Goal: Use online tool/utility: Utilize a website feature to perform a specific function

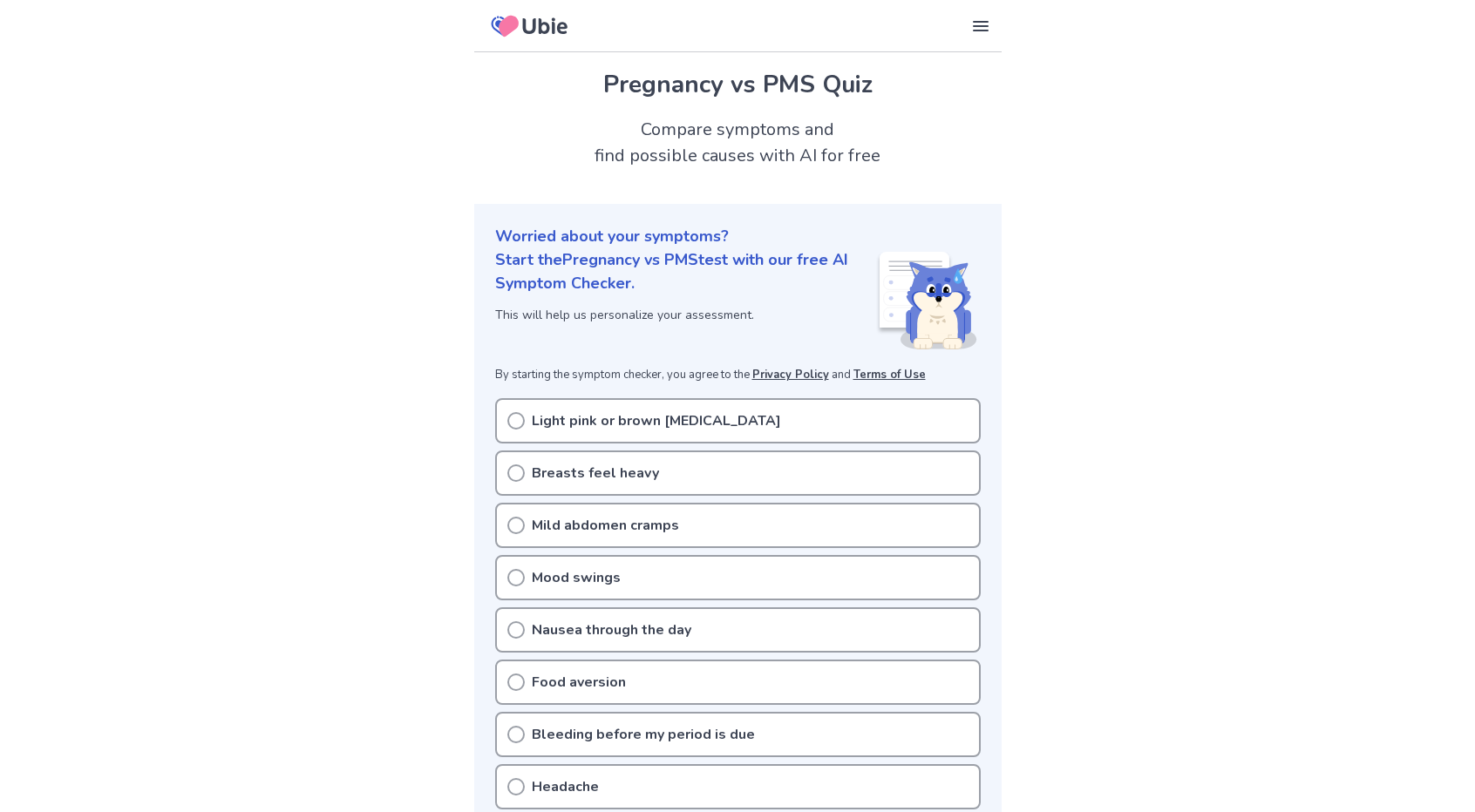
click at [514, 413] on circle at bounding box center [516, 420] width 16 height 16
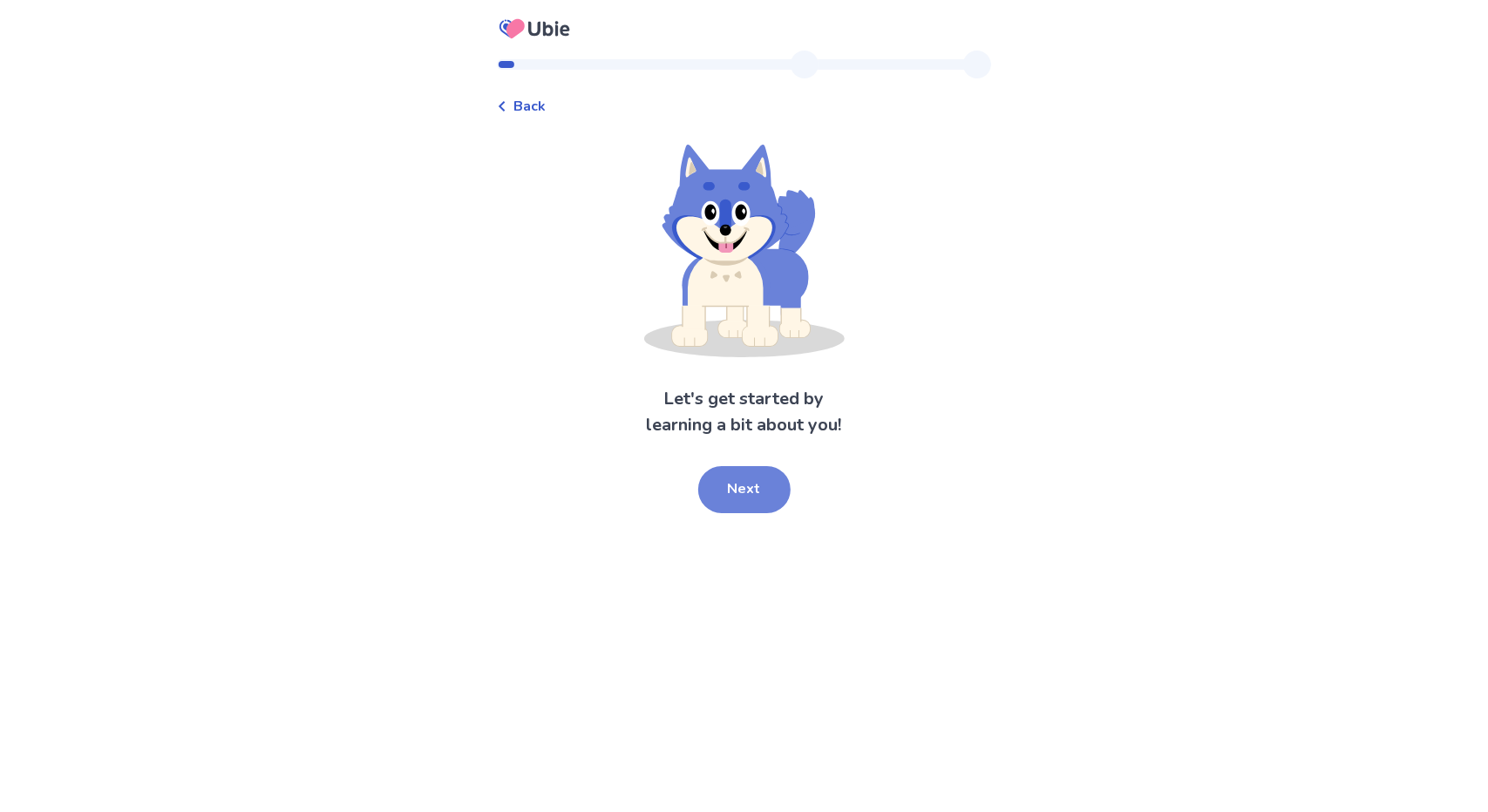
click at [742, 491] on button "Next" at bounding box center [745, 490] width 92 height 47
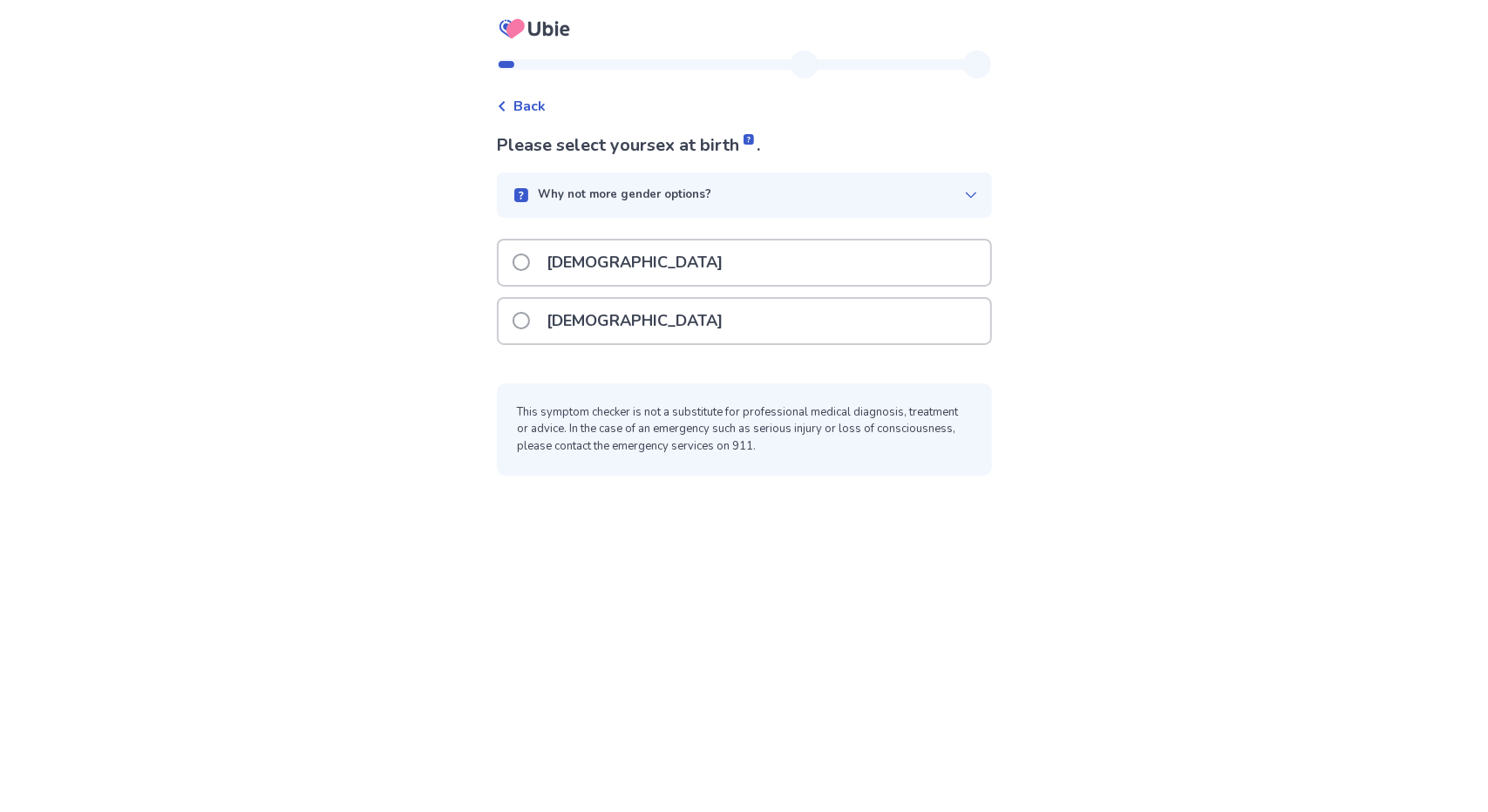
click at [634, 320] on div "[DEMOGRAPHIC_DATA]" at bounding box center [745, 321] width 492 height 44
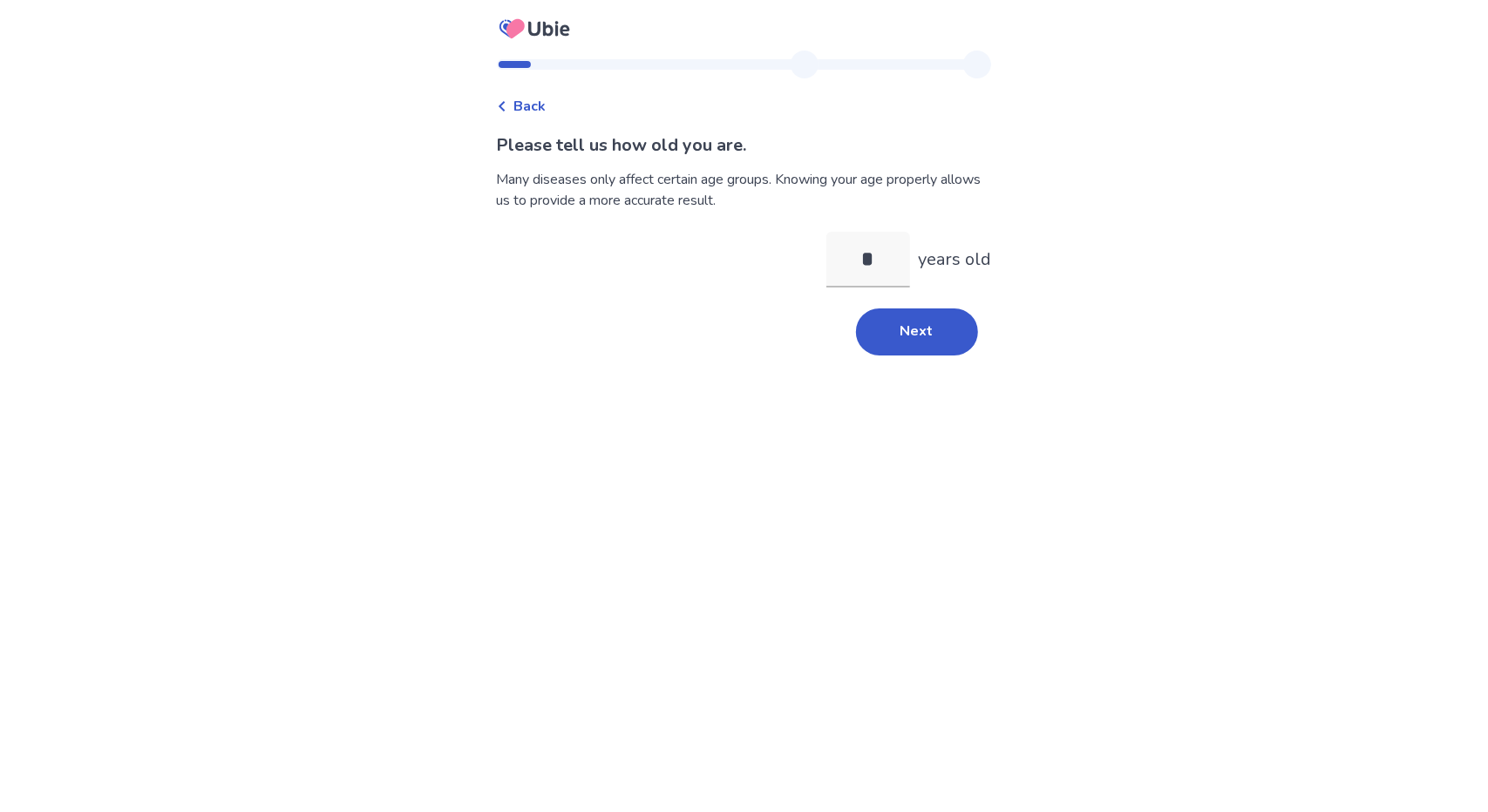
type input "**"
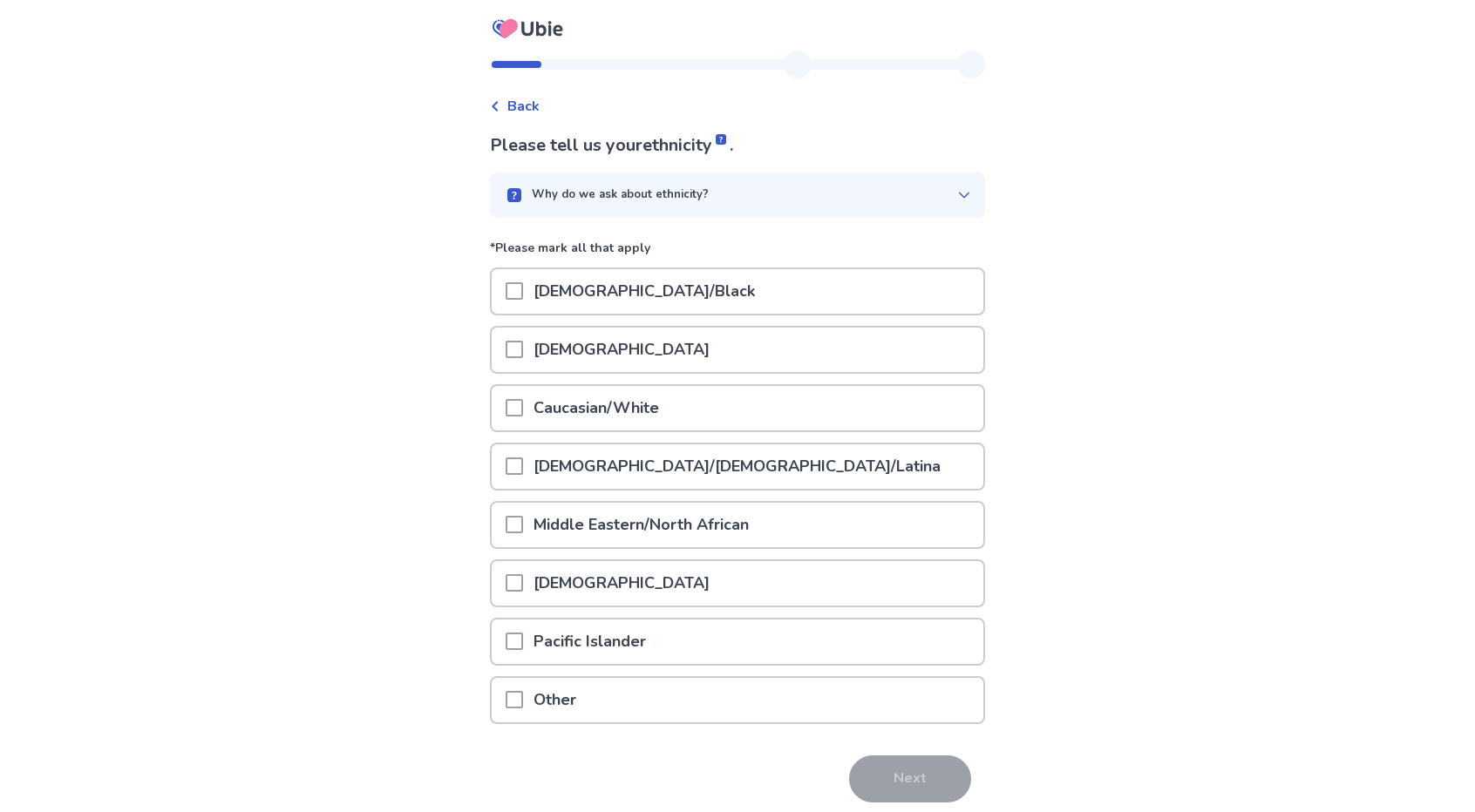
click at [605, 410] on p "Caucasian/White" at bounding box center [596, 408] width 146 height 44
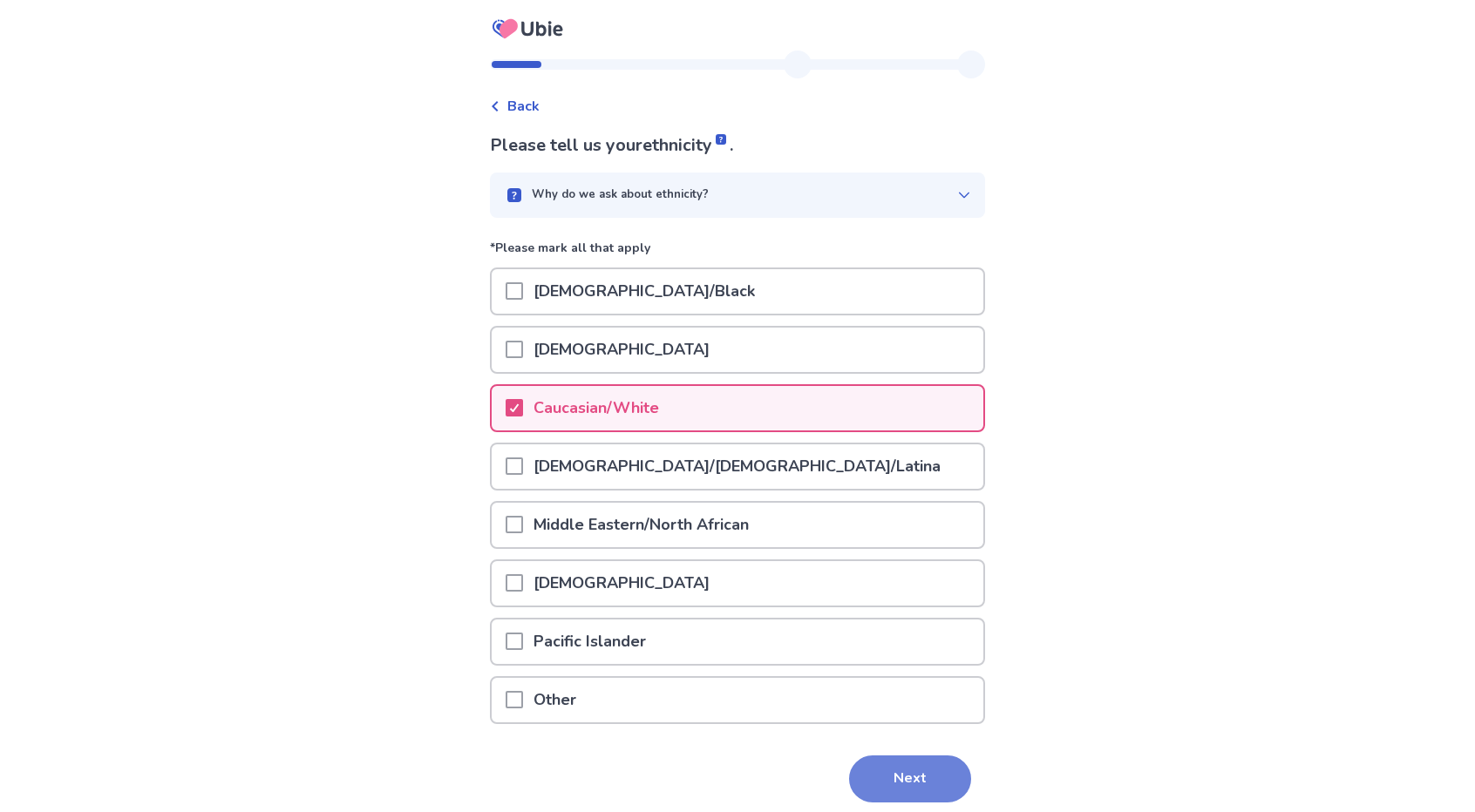
click at [891, 763] on button "Next" at bounding box center [910, 779] width 122 height 47
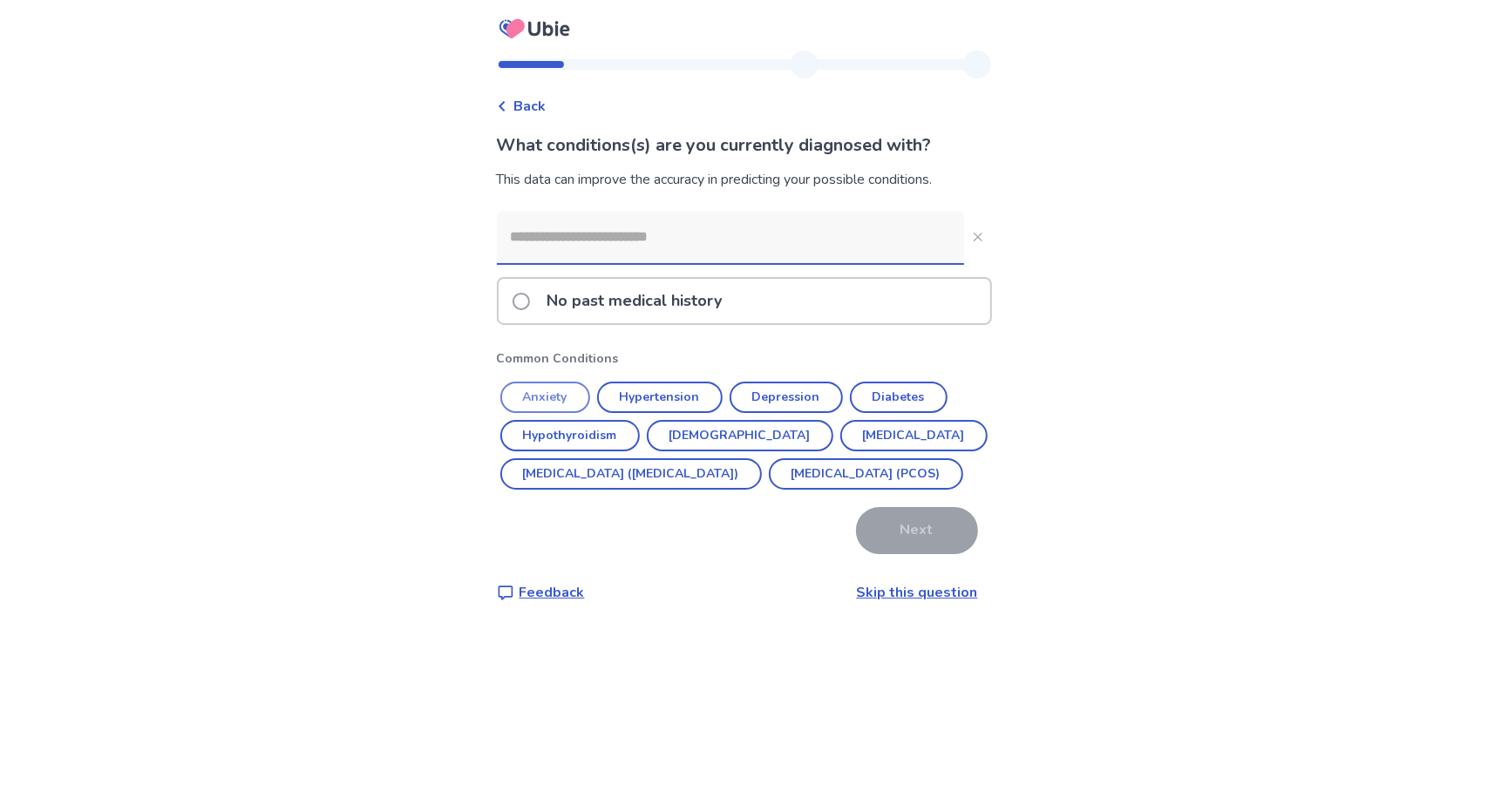
click at [549, 397] on button "Anxiety" at bounding box center [544, 397] width 90 height 31
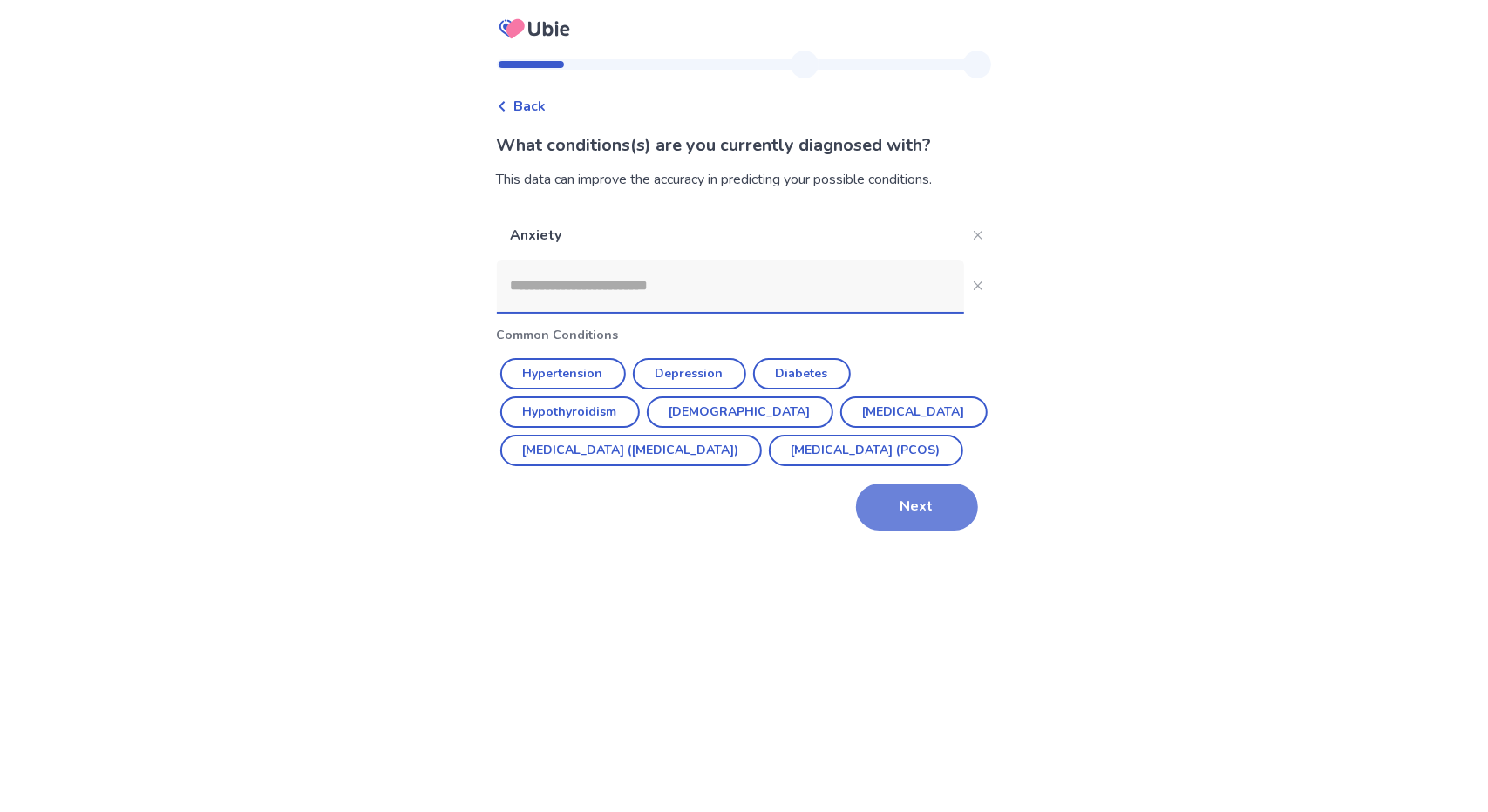
click at [869, 530] on button "Next" at bounding box center [917, 507] width 122 height 47
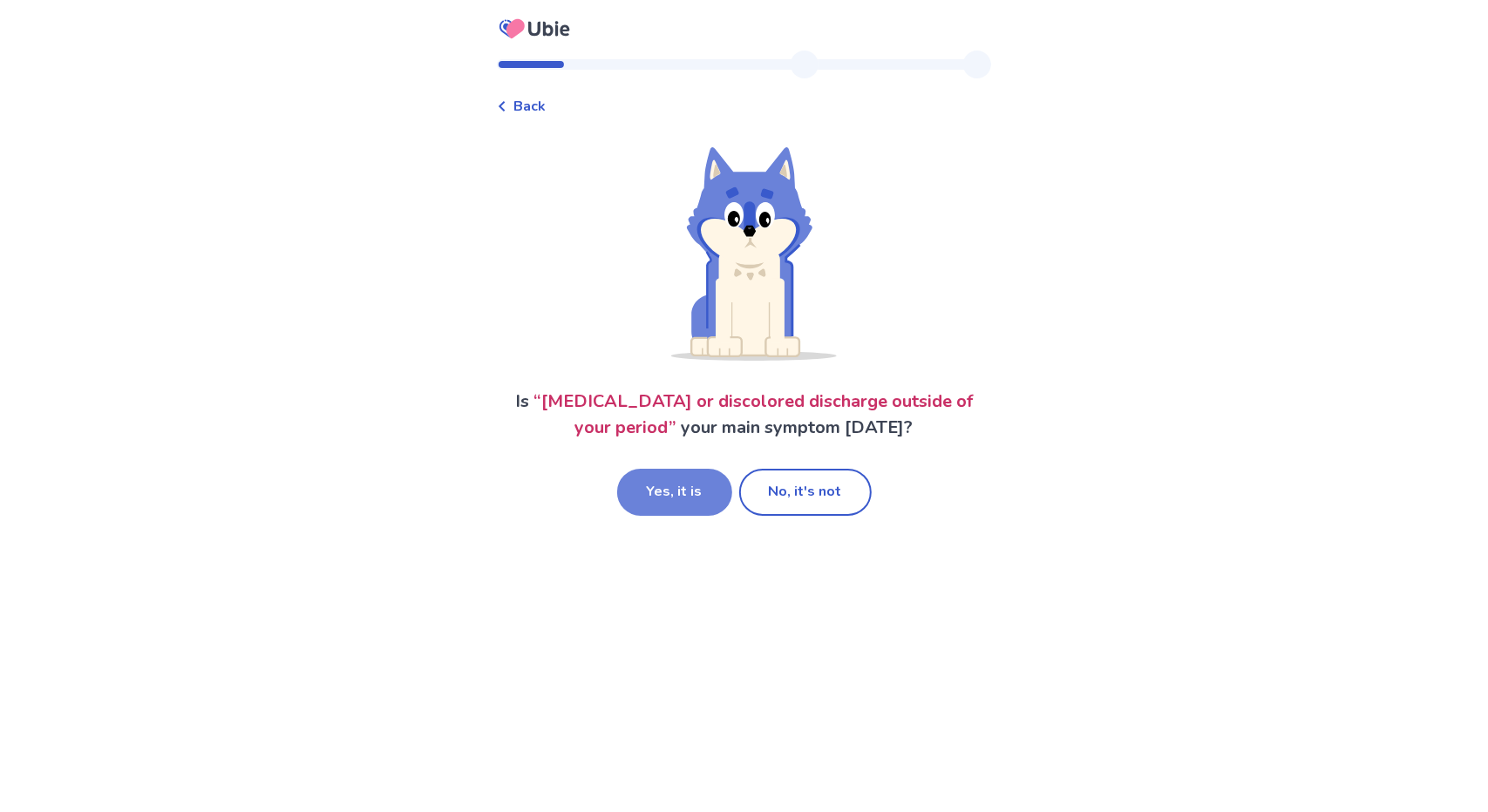
click at [683, 484] on button "Yes, it is" at bounding box center [675, 491] width 116 height 47
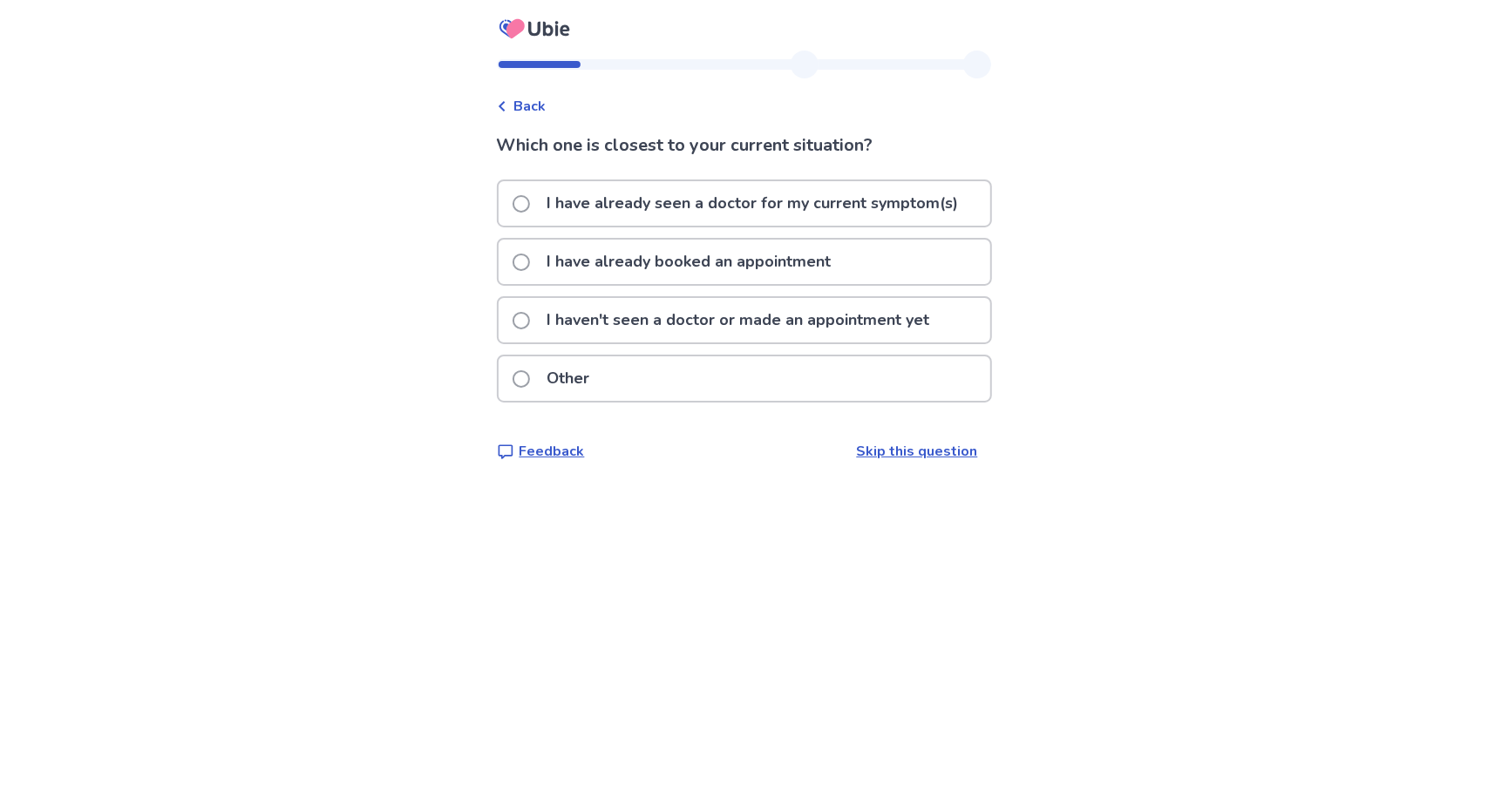
click at [746, 329] on p "I haven't seen a doctor or made an appointment yet" at bounding box center [738, 321] width 404 height 44
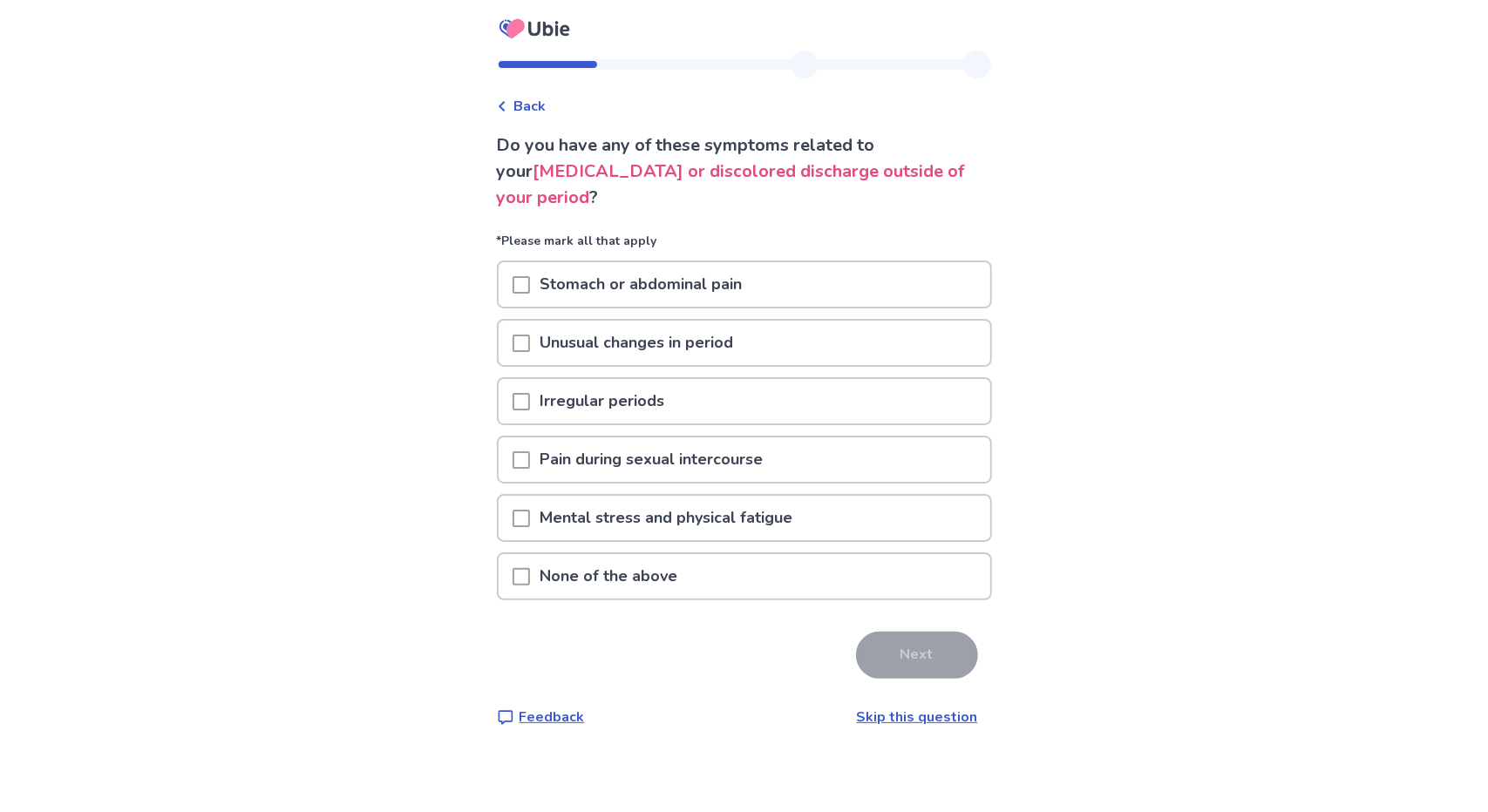
click at [682, 572] on p "None of the above" at bounding box center [610, 576] width 159 height 44
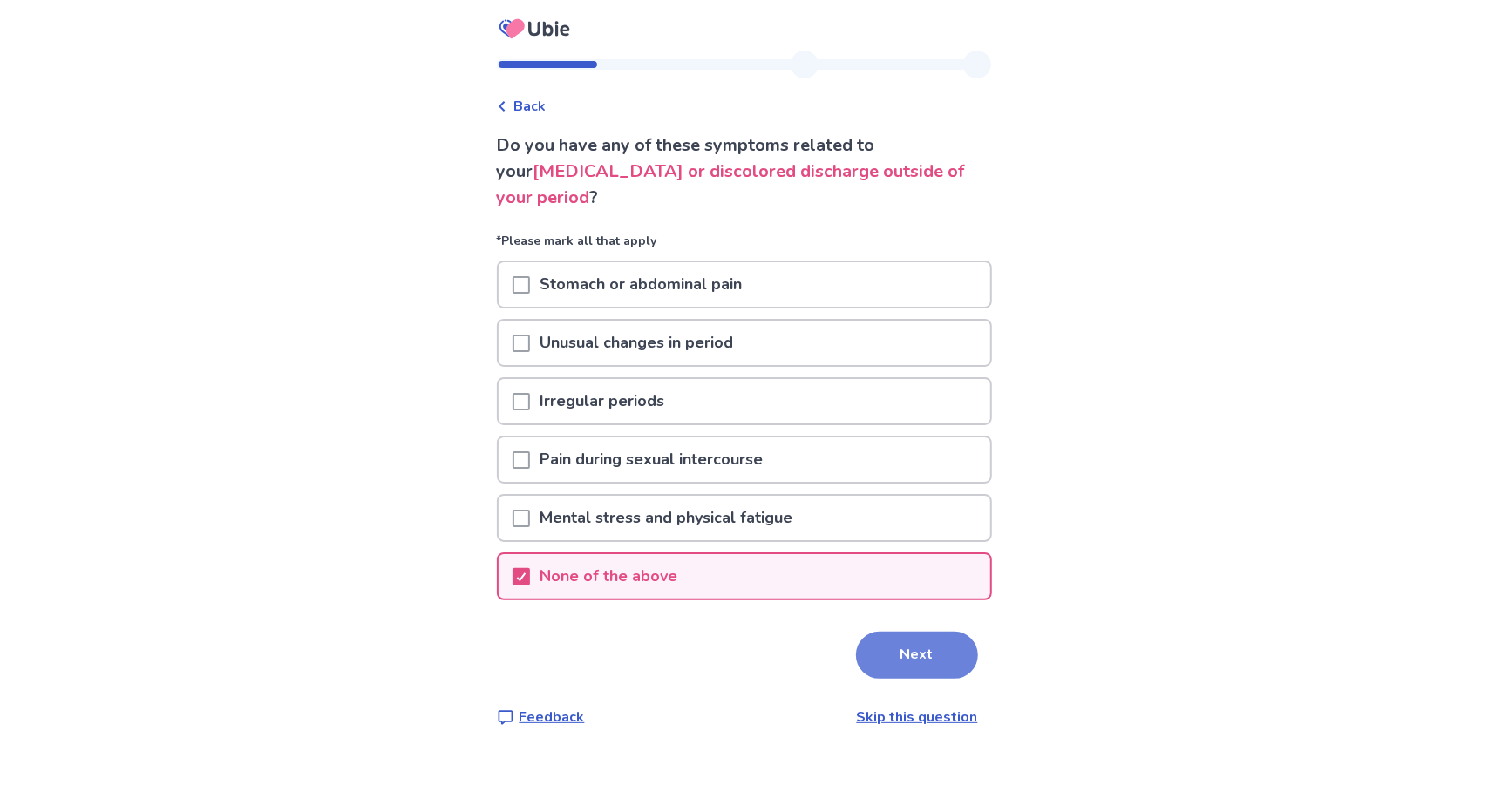
click at [860, 640] on button "Next" at bounding box center [917, 655] width 122 height 47
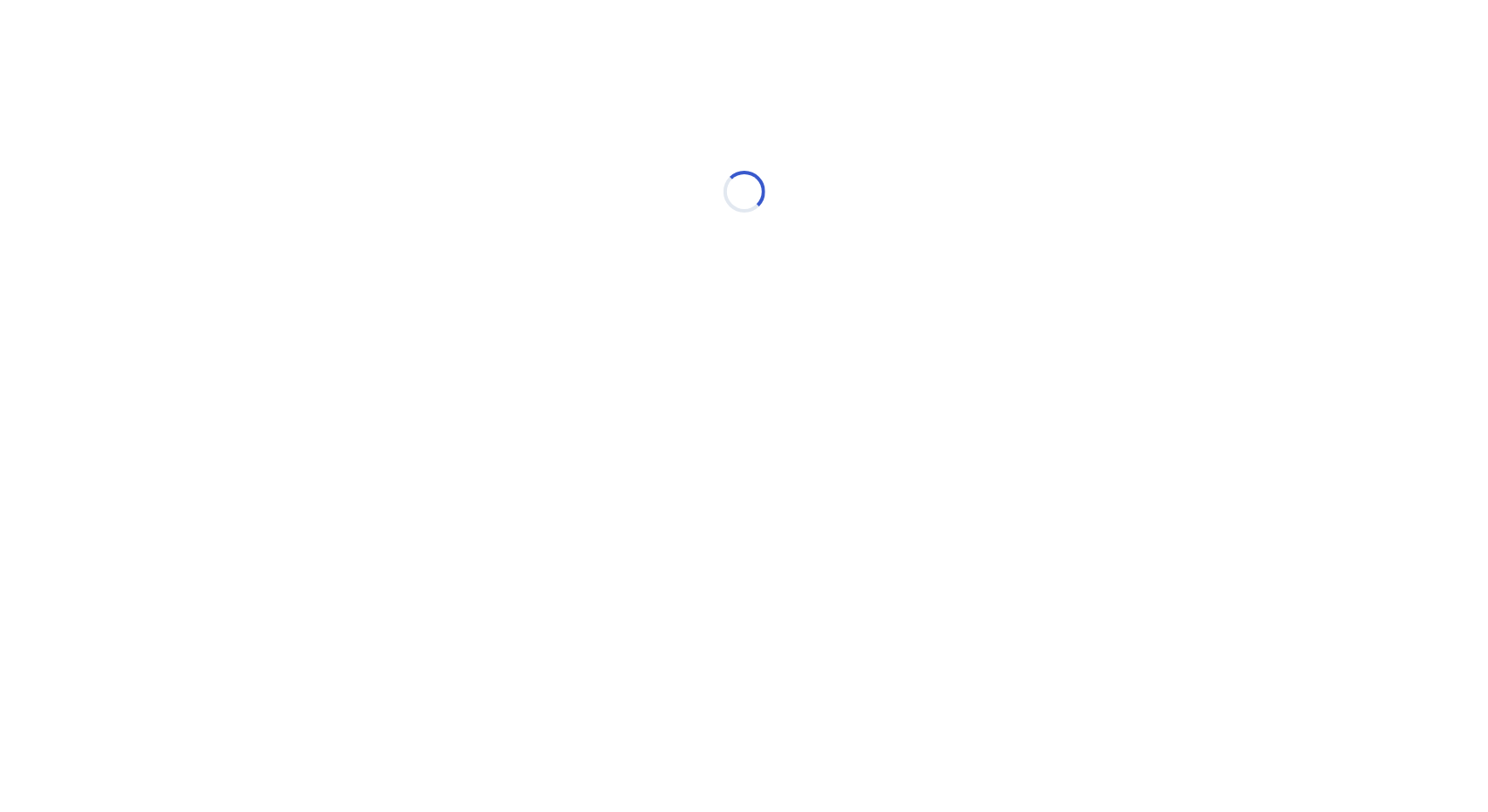
select select "*"
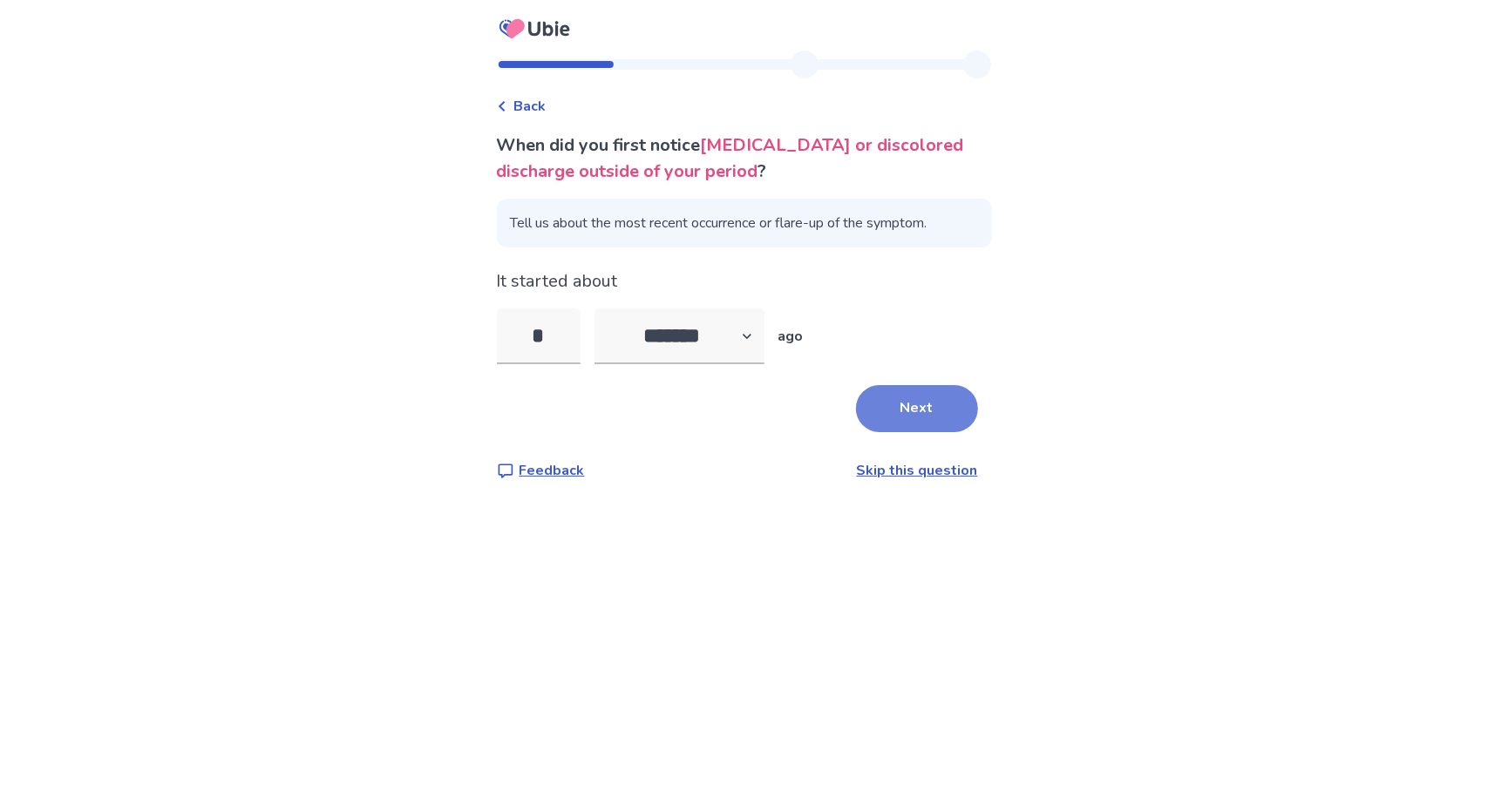
type input "*"
click at [884, 406] on button "Next" at bounding box center [917, 408] width 122 height 47
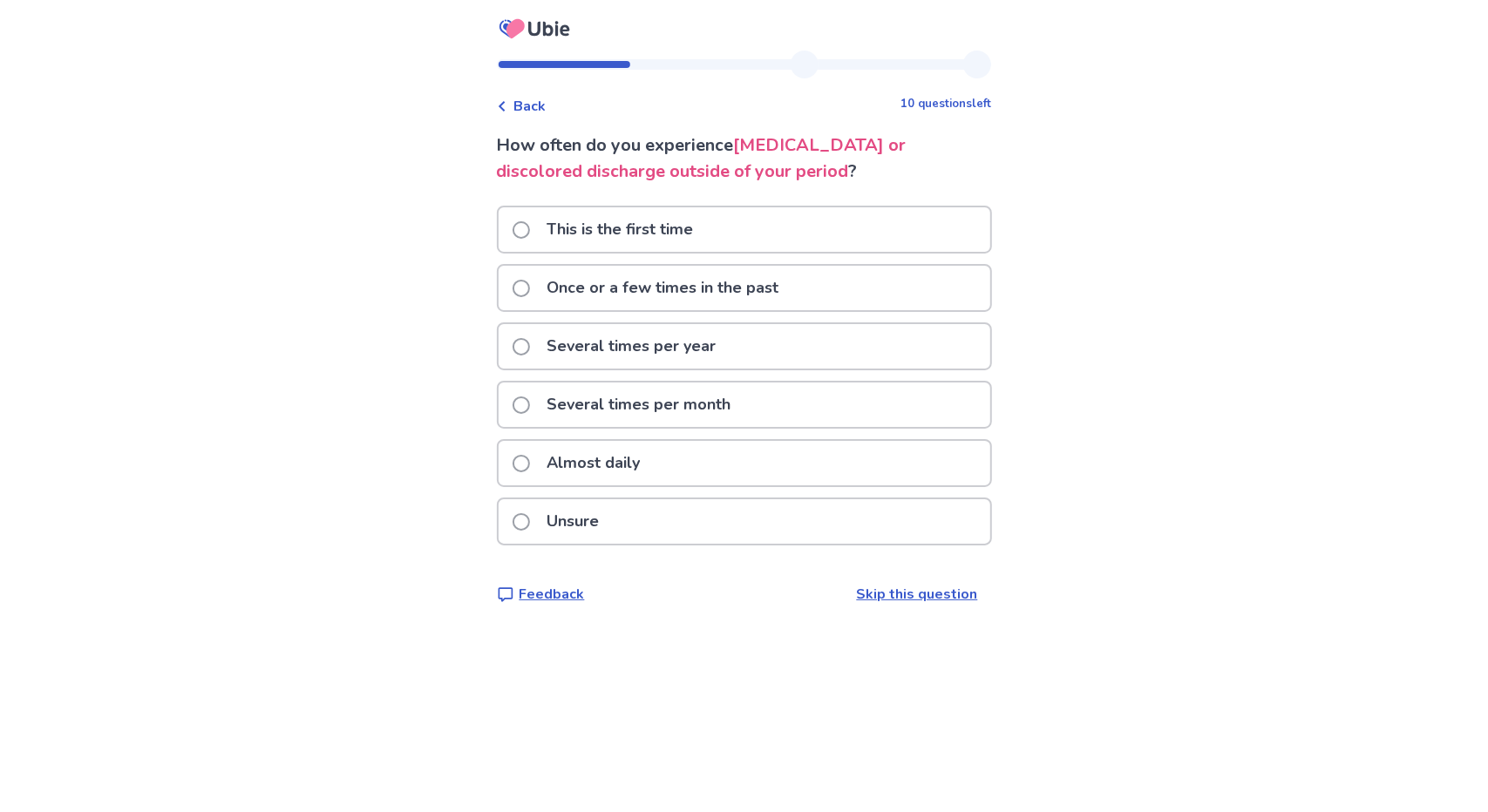
click at [779, 419] on div "Several times per month" at bounding box center [745, 405] width 492 height 44
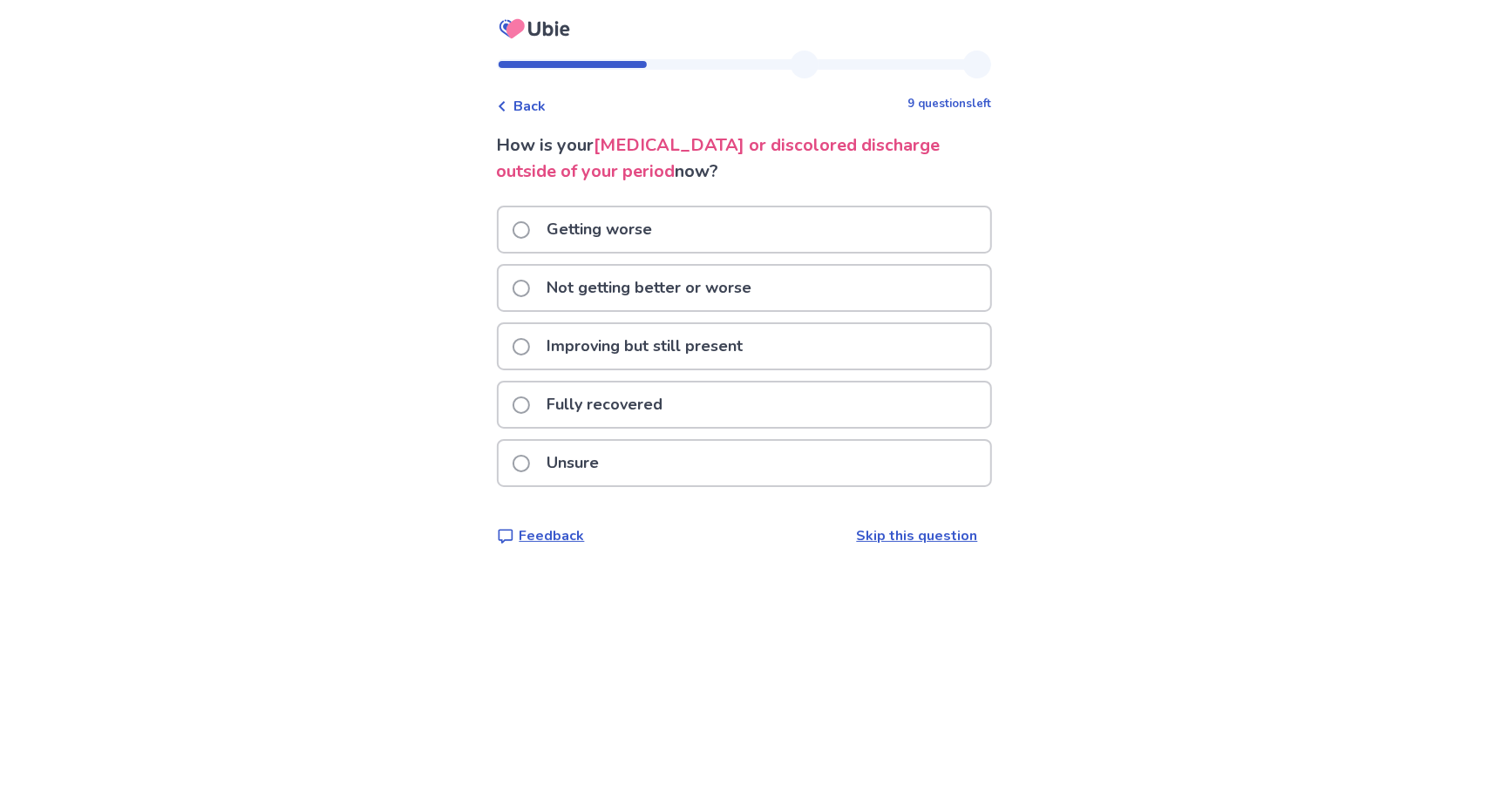
click at [724, 458] on div "Unsure" at bounding box center [745, 463] width 492 height 44
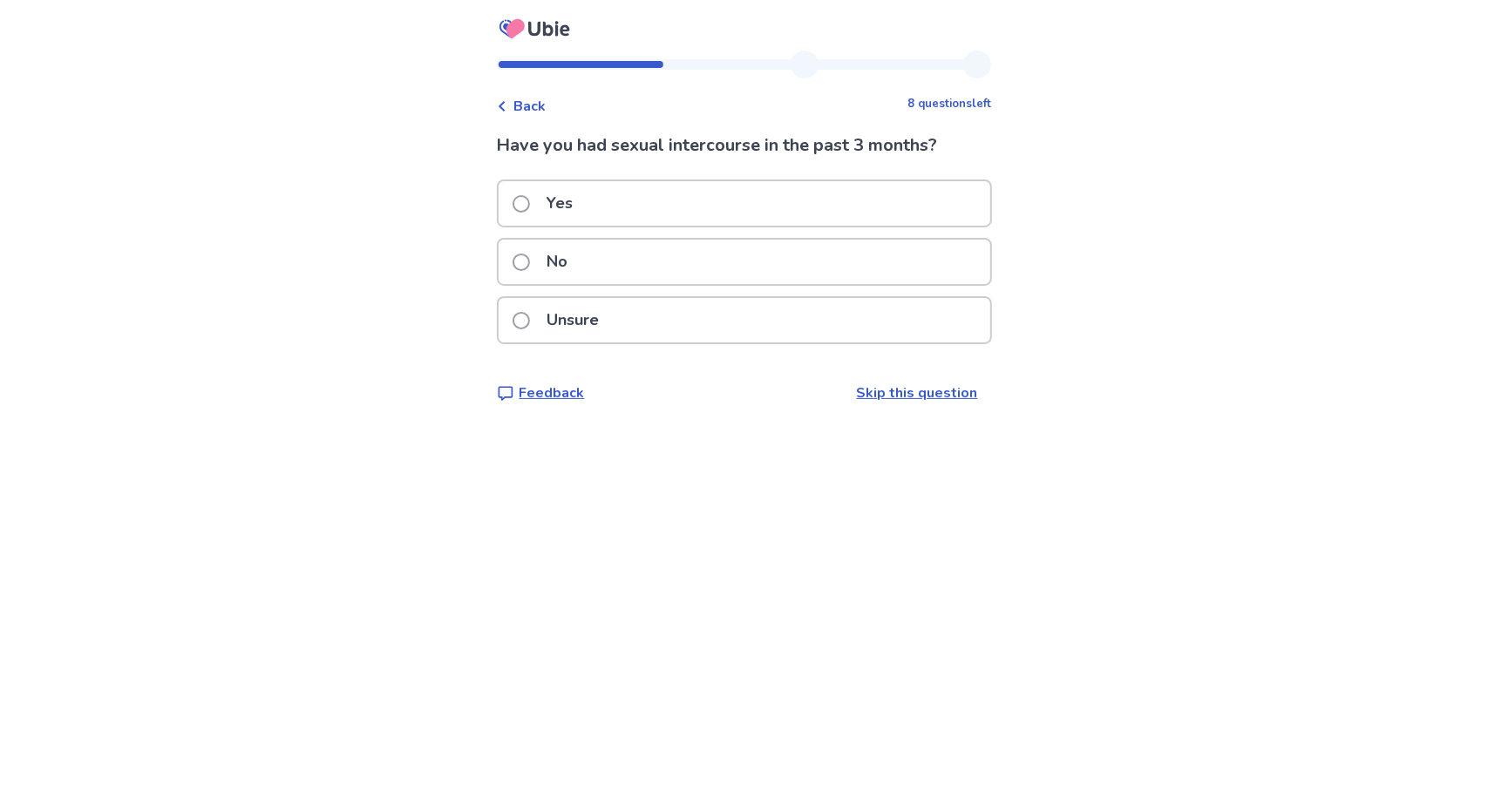
click at [708, 192] on div "Yes" at bounding box center [745, 203] width 492 height 44
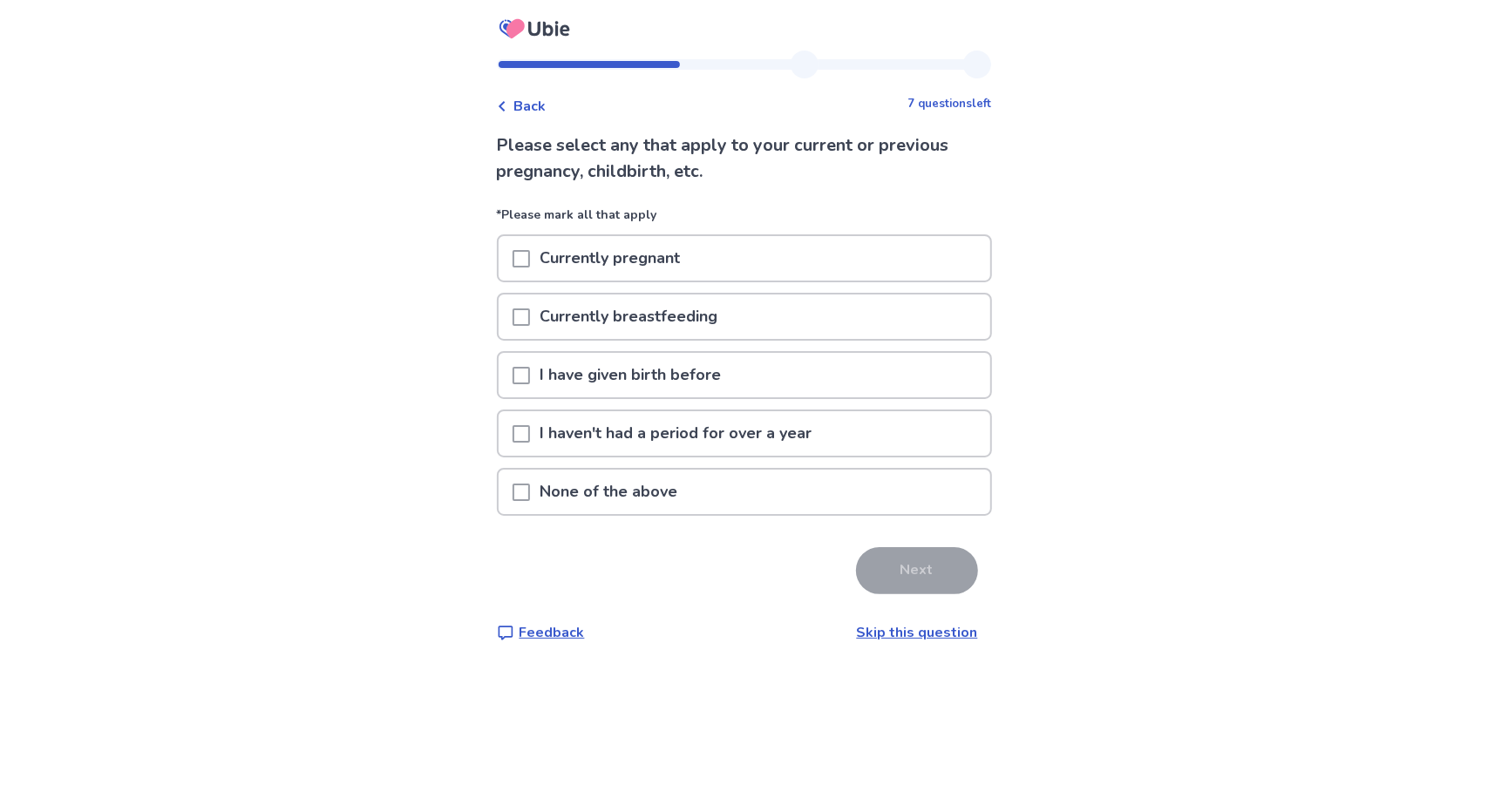
click at [721, 374] on p "I have given birth before" at bounding box center [631, 375] width 202 height 44
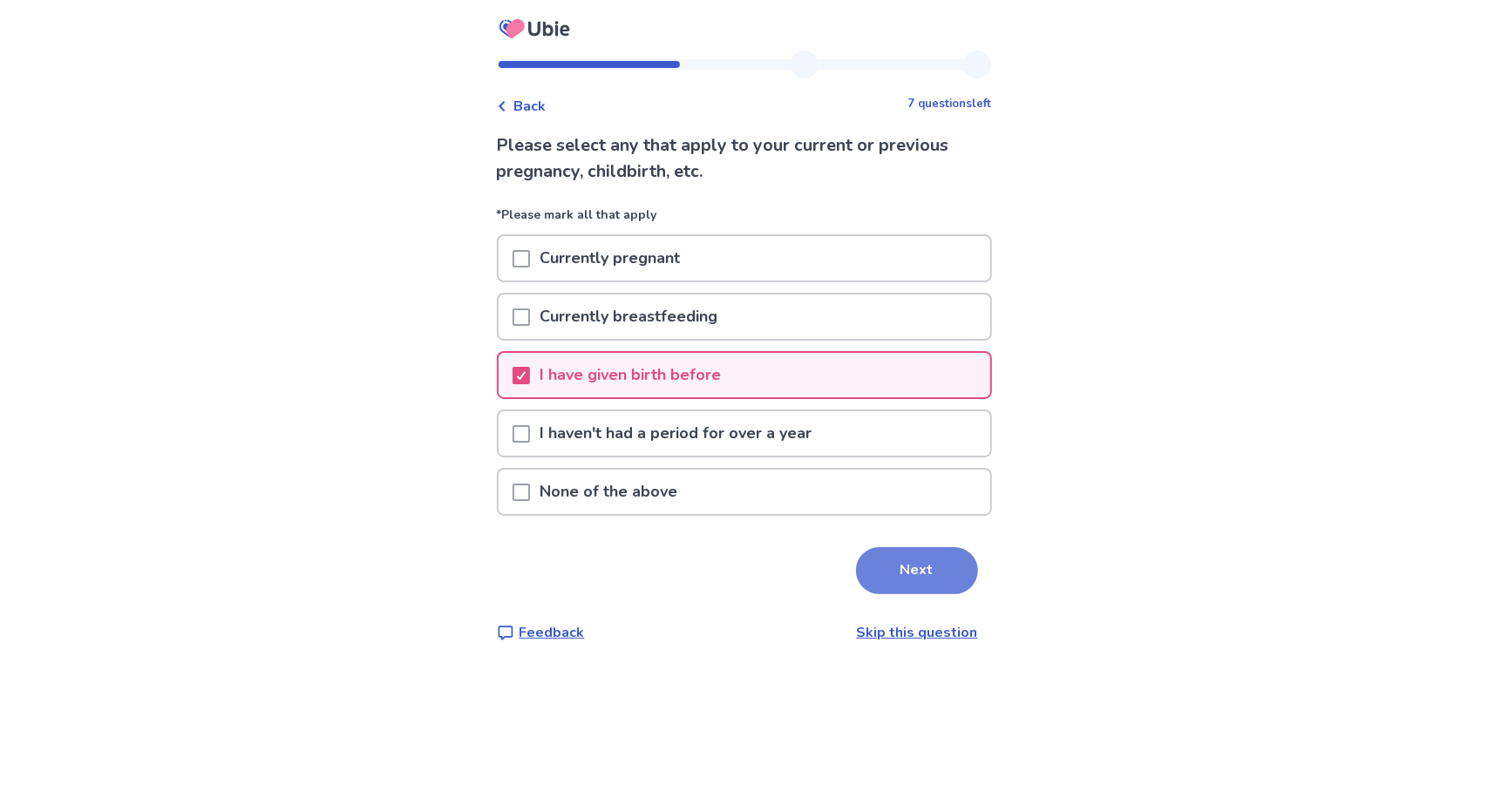
click at [870, 567] on button "Next" at bounding box center [917, 570] width 122 height 47
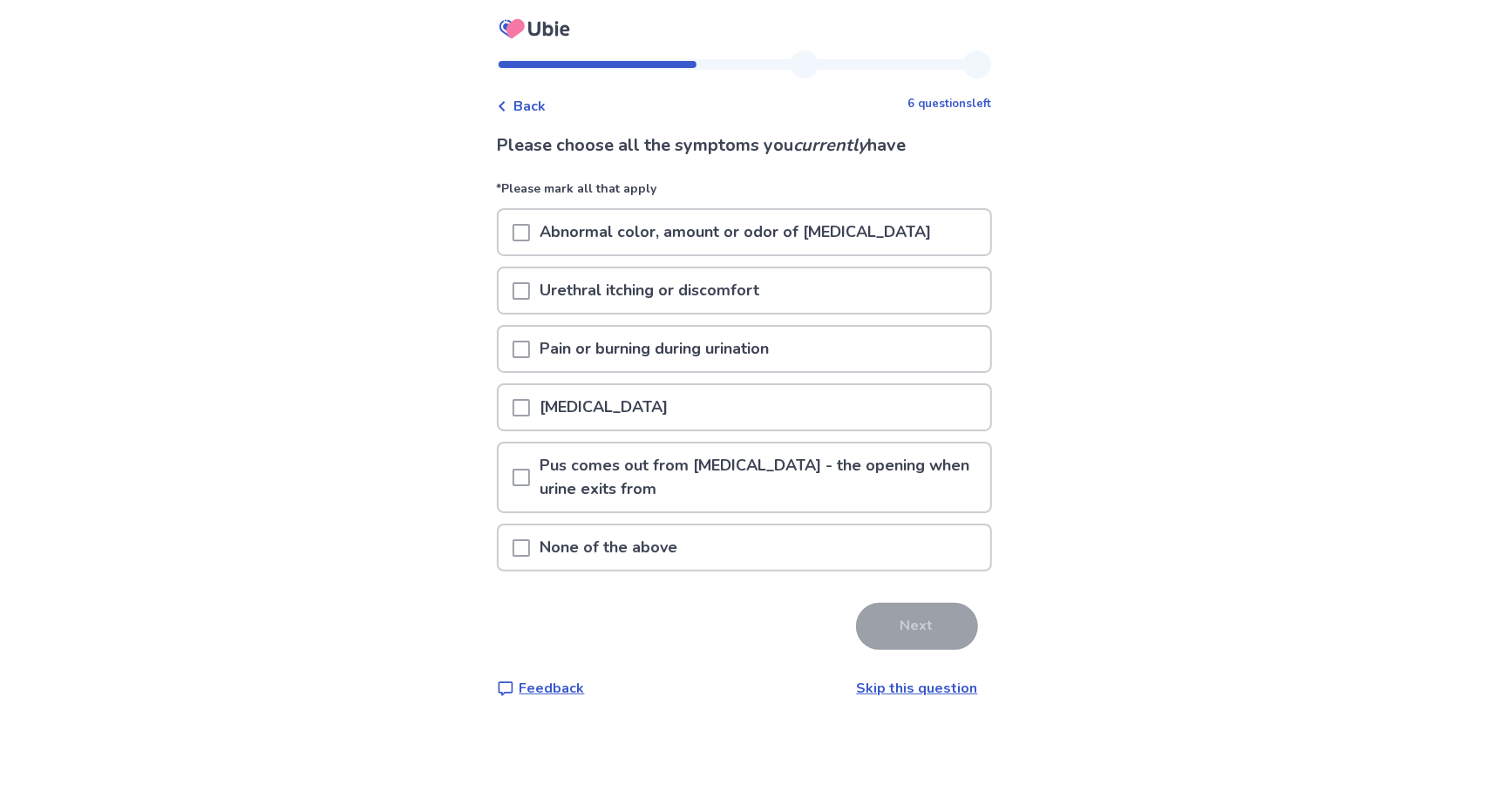
click at [726, 547] on div "None of the above" at bounding box center [745, 548] width 492 height 44
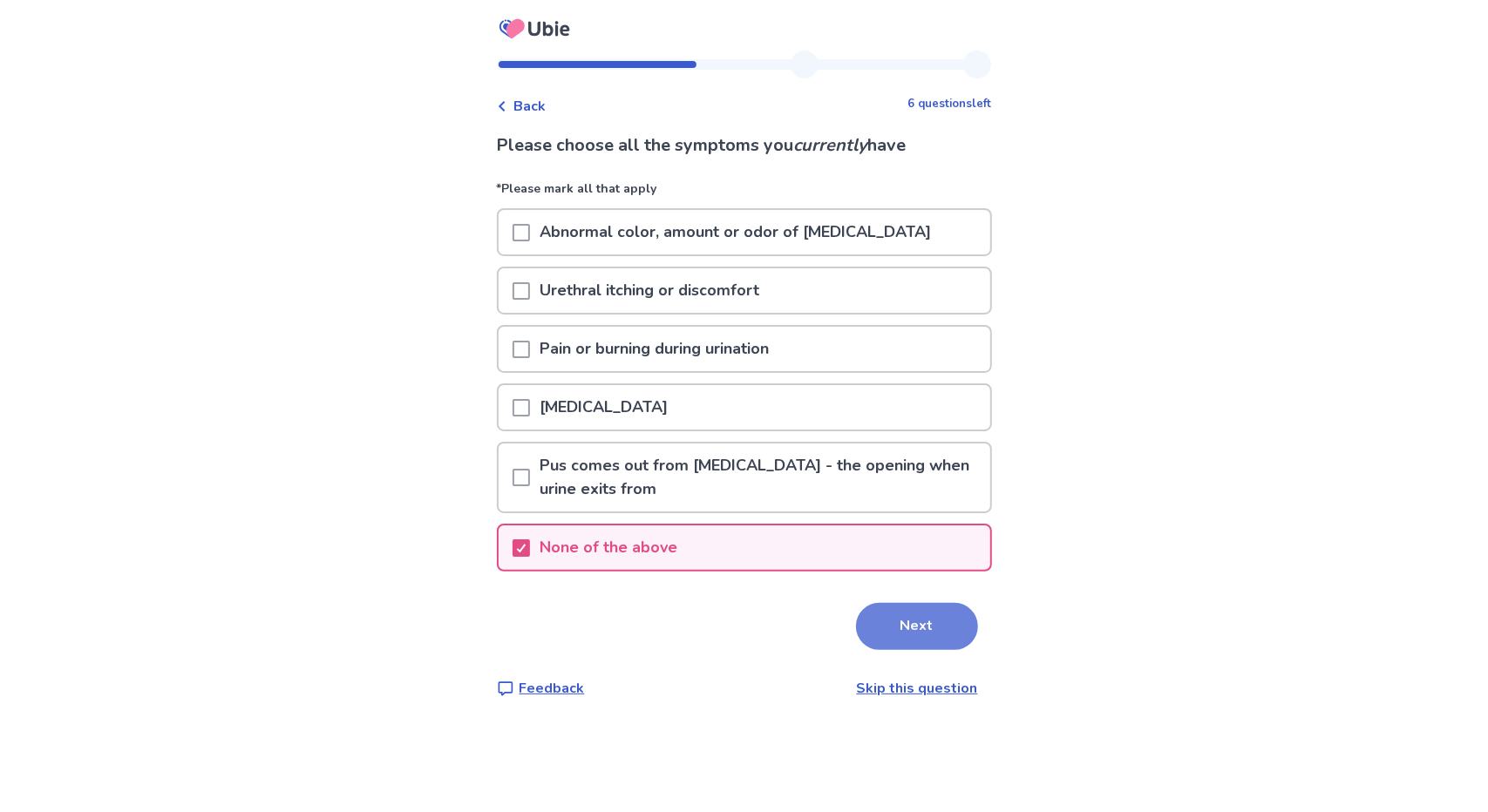
click at [858, 613] on button "Next" at bounding box center [917, 626] width 122 height 47
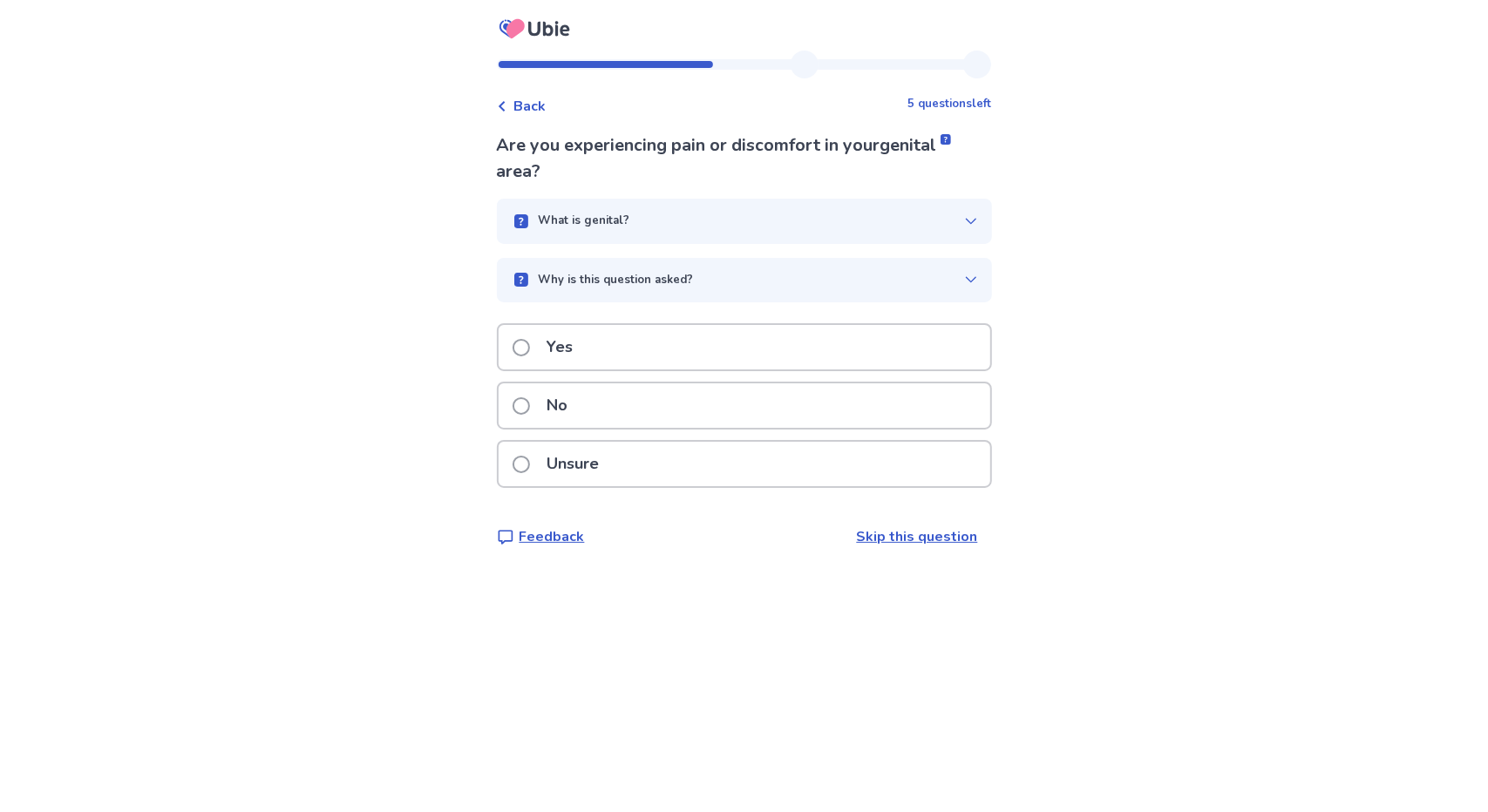
click at [823, 404] on div "No" at bounding box center [745, 406] width 492 height 44
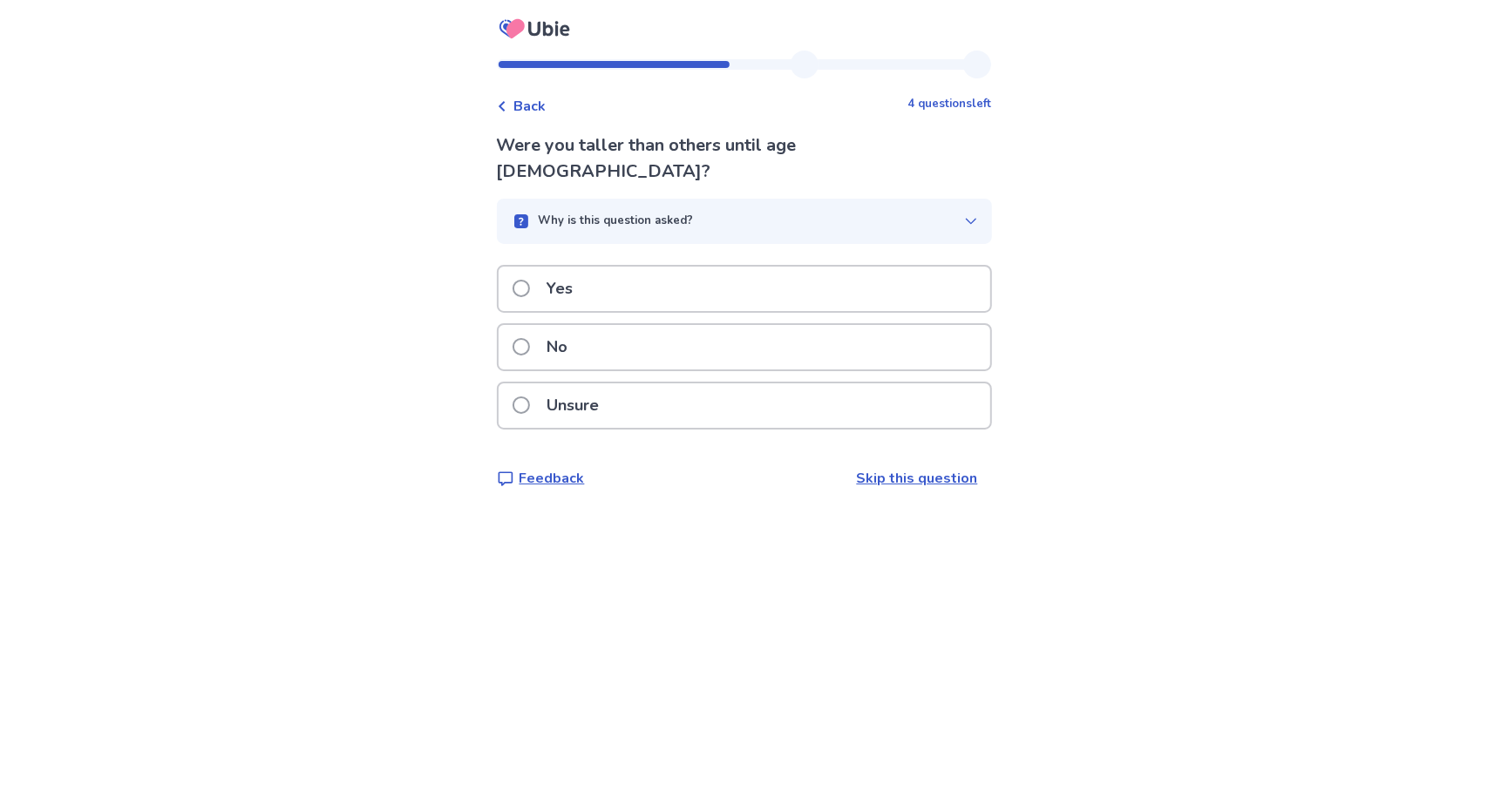
click at [750, 325] on div "No" at bounding box center [745, 347] width 492 height 44
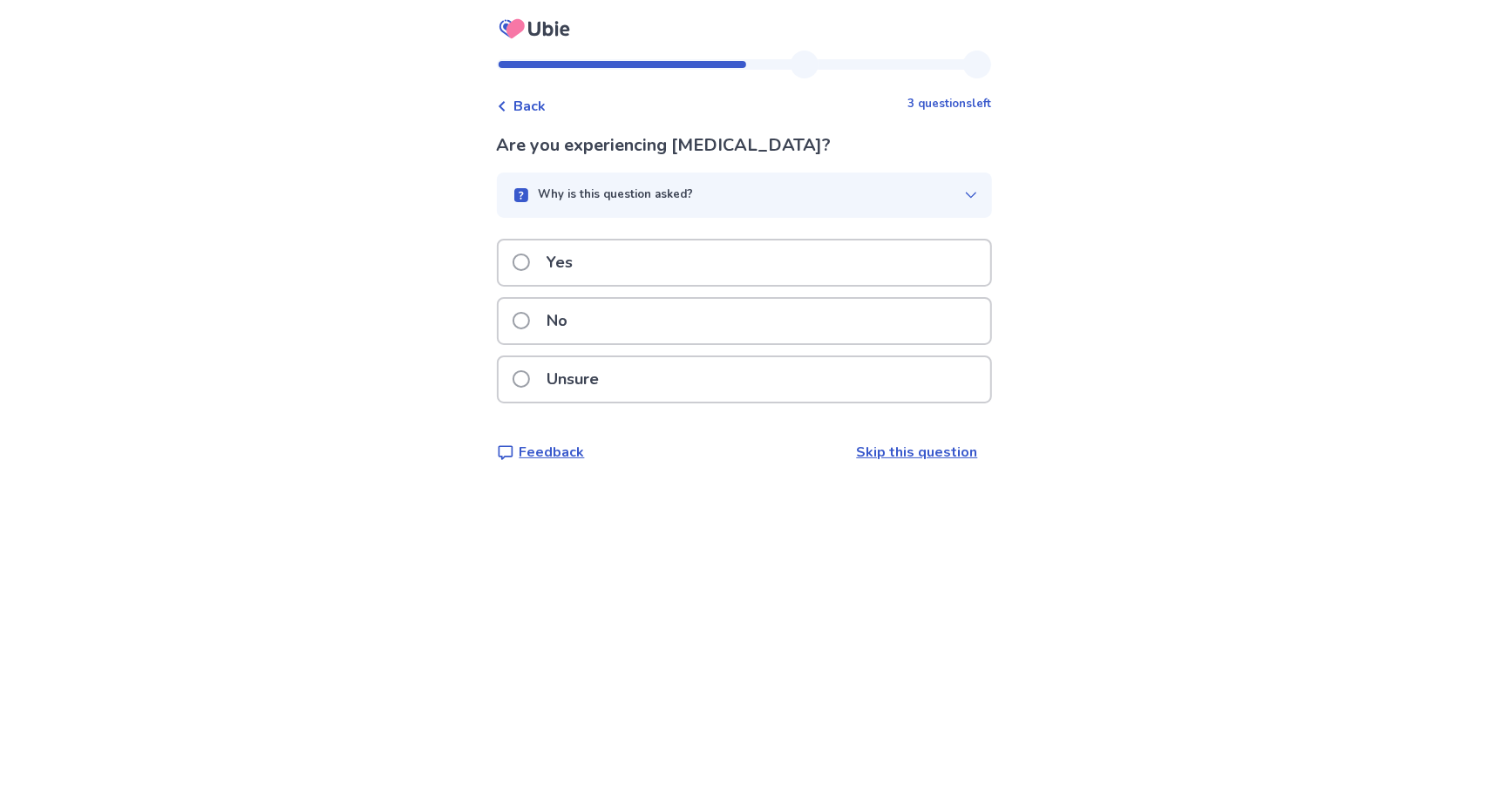
click at [750, 331] on div "No" at bounding box center [745, 321] width 492 height 44
click at [721, 153] on p "Are you struggling to conceive?" at bounding box center [745, 145] width 495 height 26
click at [632, 323] on div "No" at bounding box center [745, 321] width 492 height 44
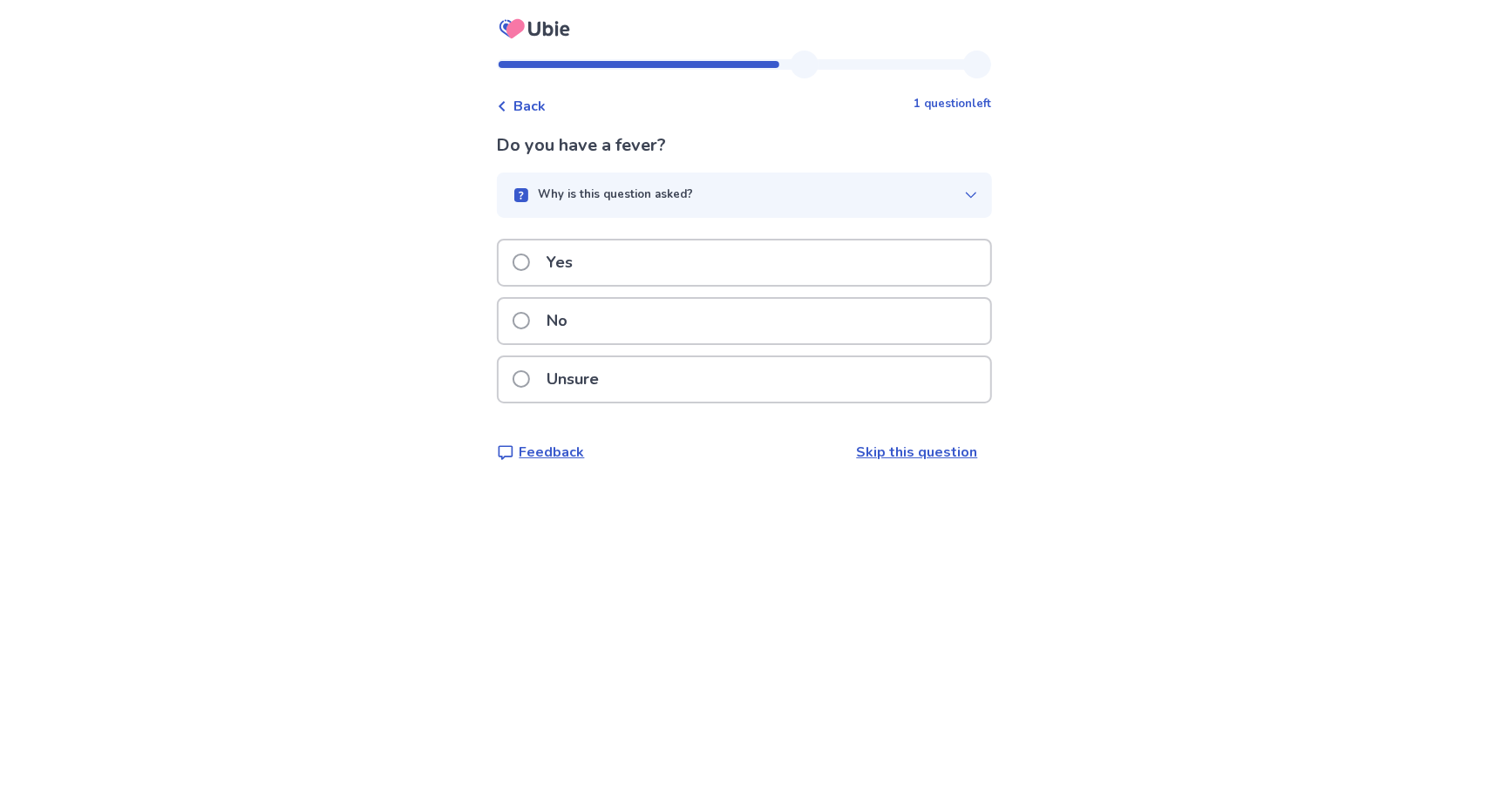
click at [610, 396] on p "Unsure" at bounding box center [573, 380] width 73 height 44
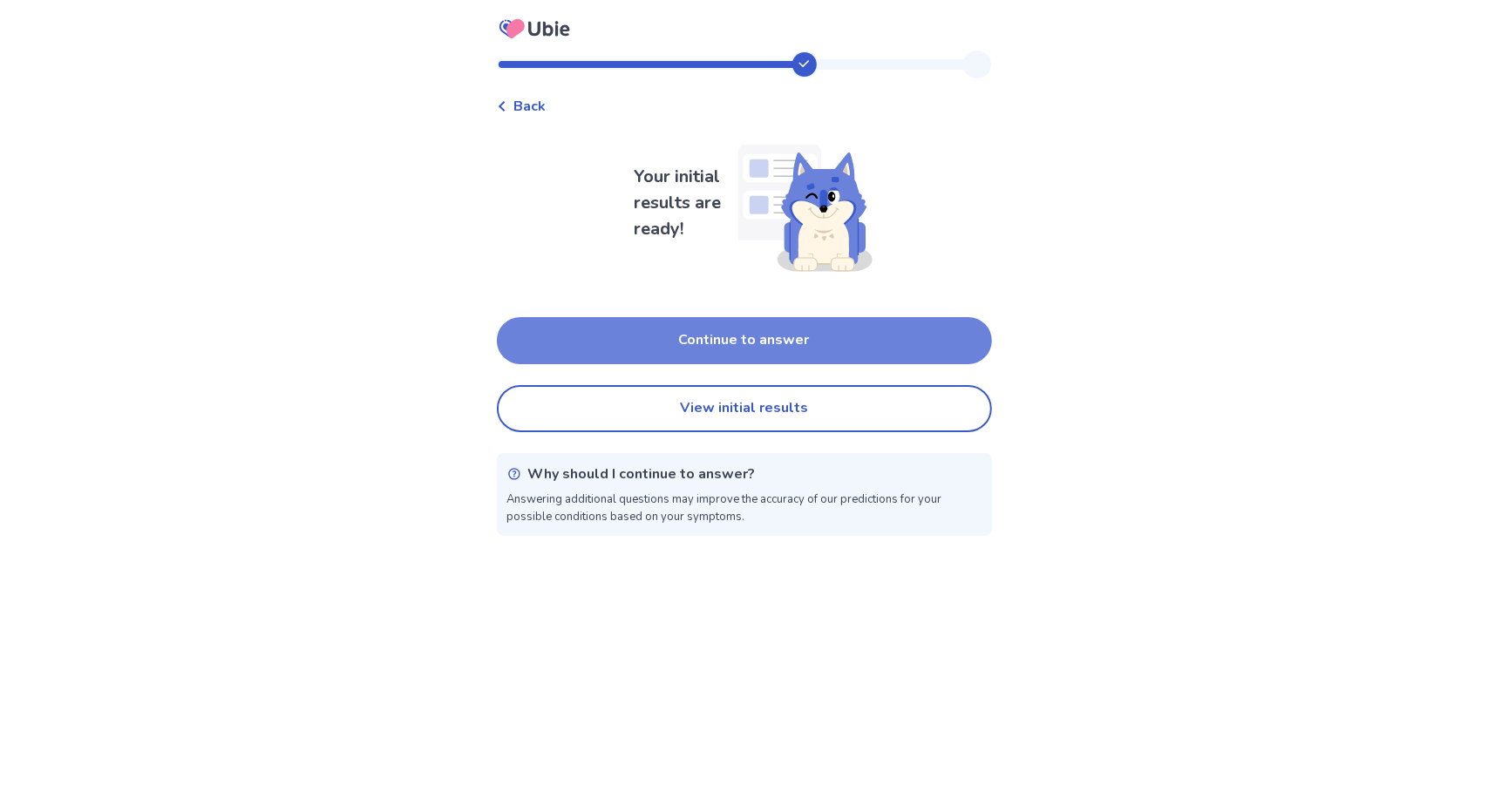
click at [676, 329] on button "Continue to answer" at bounding box center [745, 340] width 495 height 47
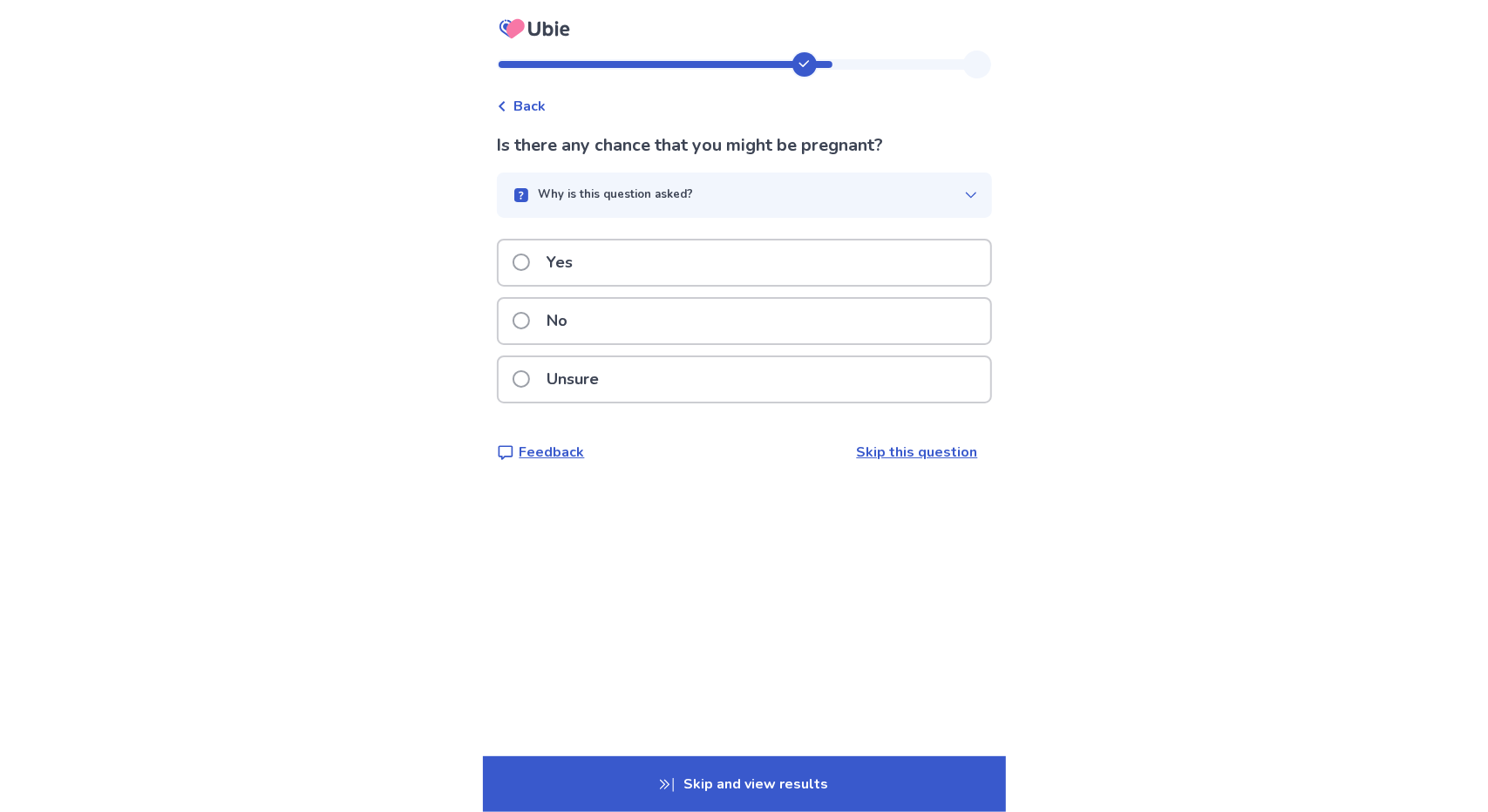
click at [690, 261] on div "Yes" at bounding box center [745, 262] width 492 height 44
click at [668, 255] on div "Yes" at bounding box center [745, 262] width 492 height 44
click at [707, 258] on div "Yes" at bounding box center [745, 262] width 492 height 44
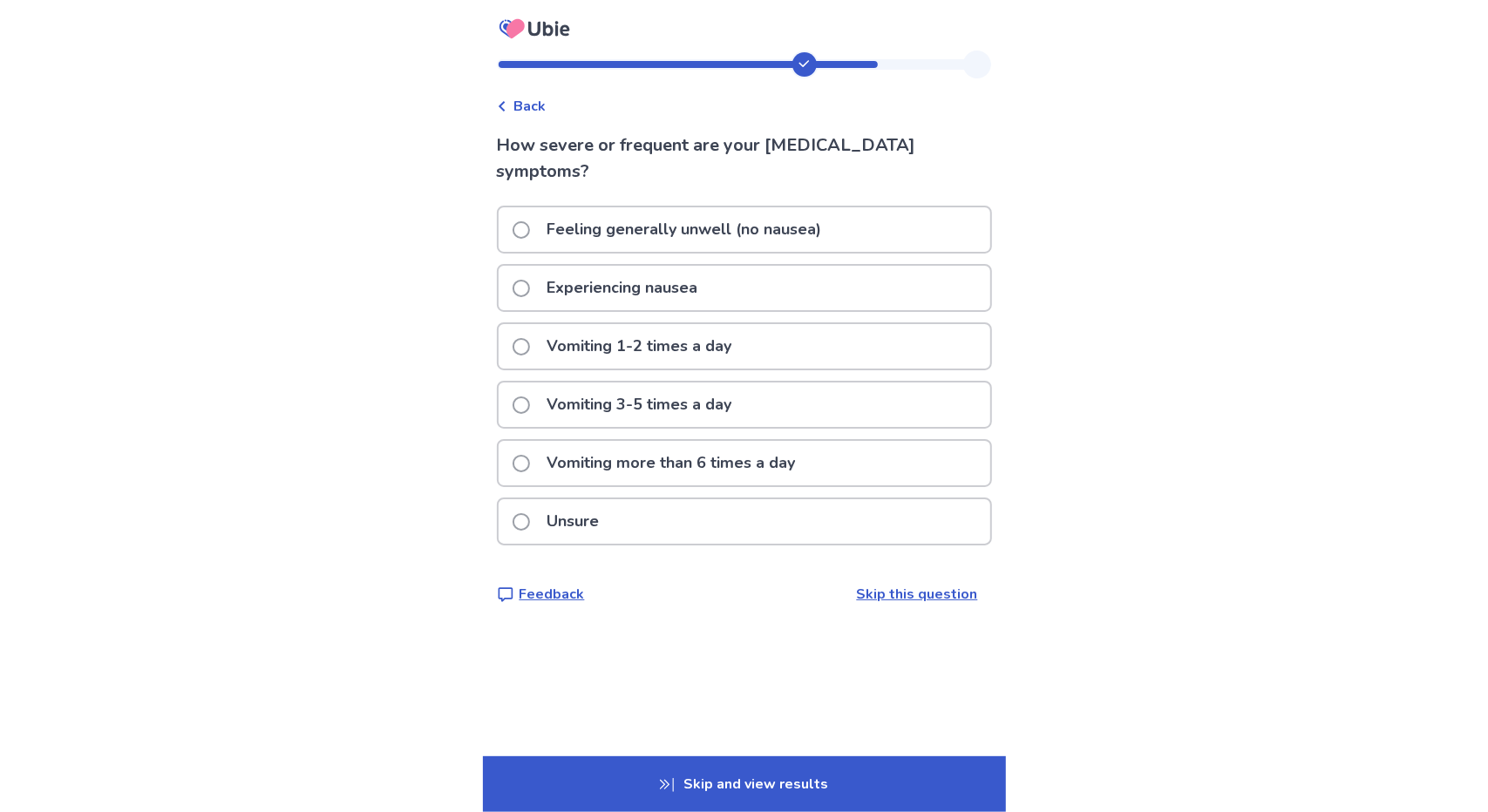
click at [708, 284] on p "Experiencing nausea" at bounding box center [623, 288] width 172 height 44
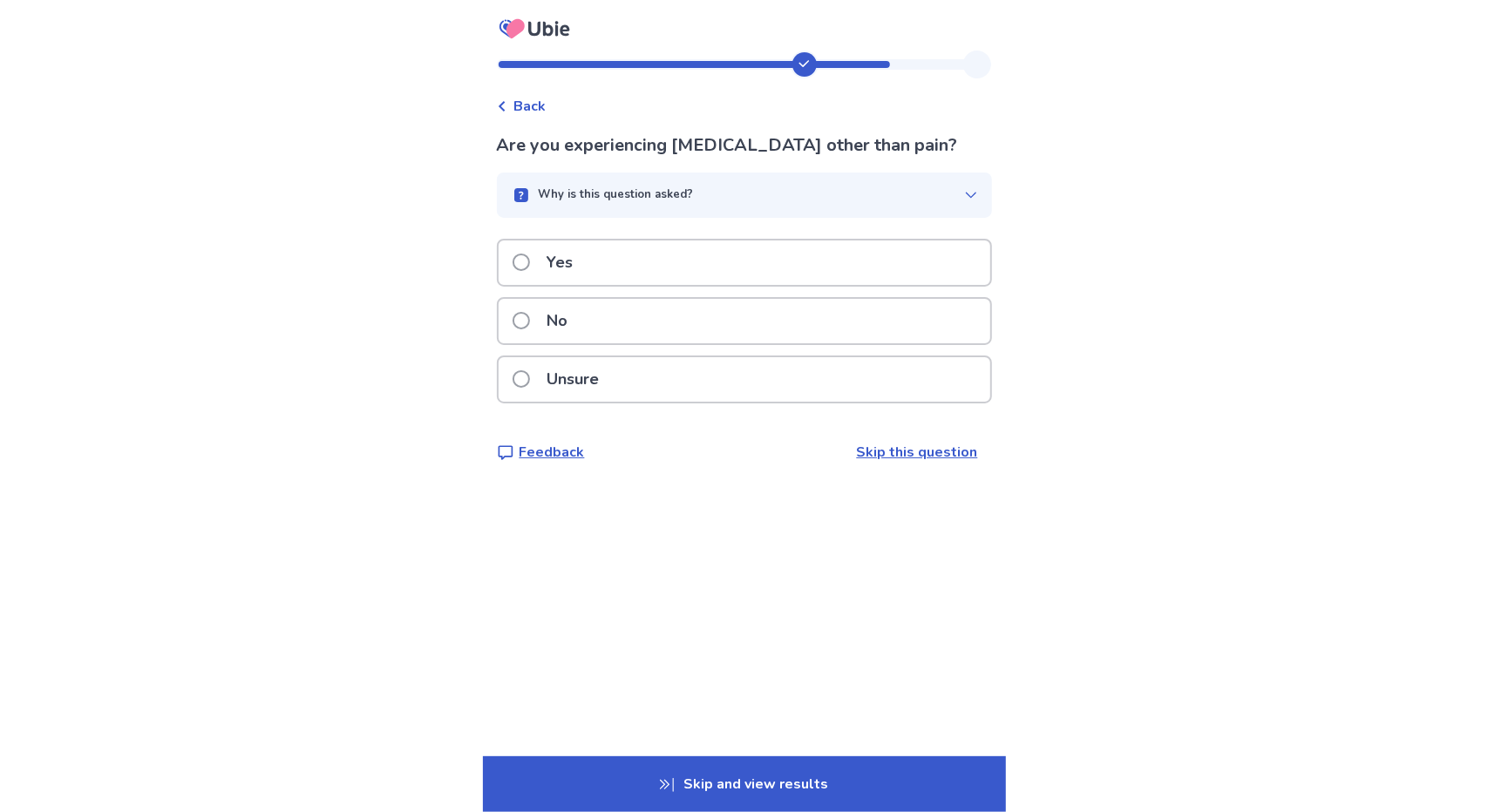
click at [689, 331] on div "No" at bounding box center [745, 321] width 492 height 44
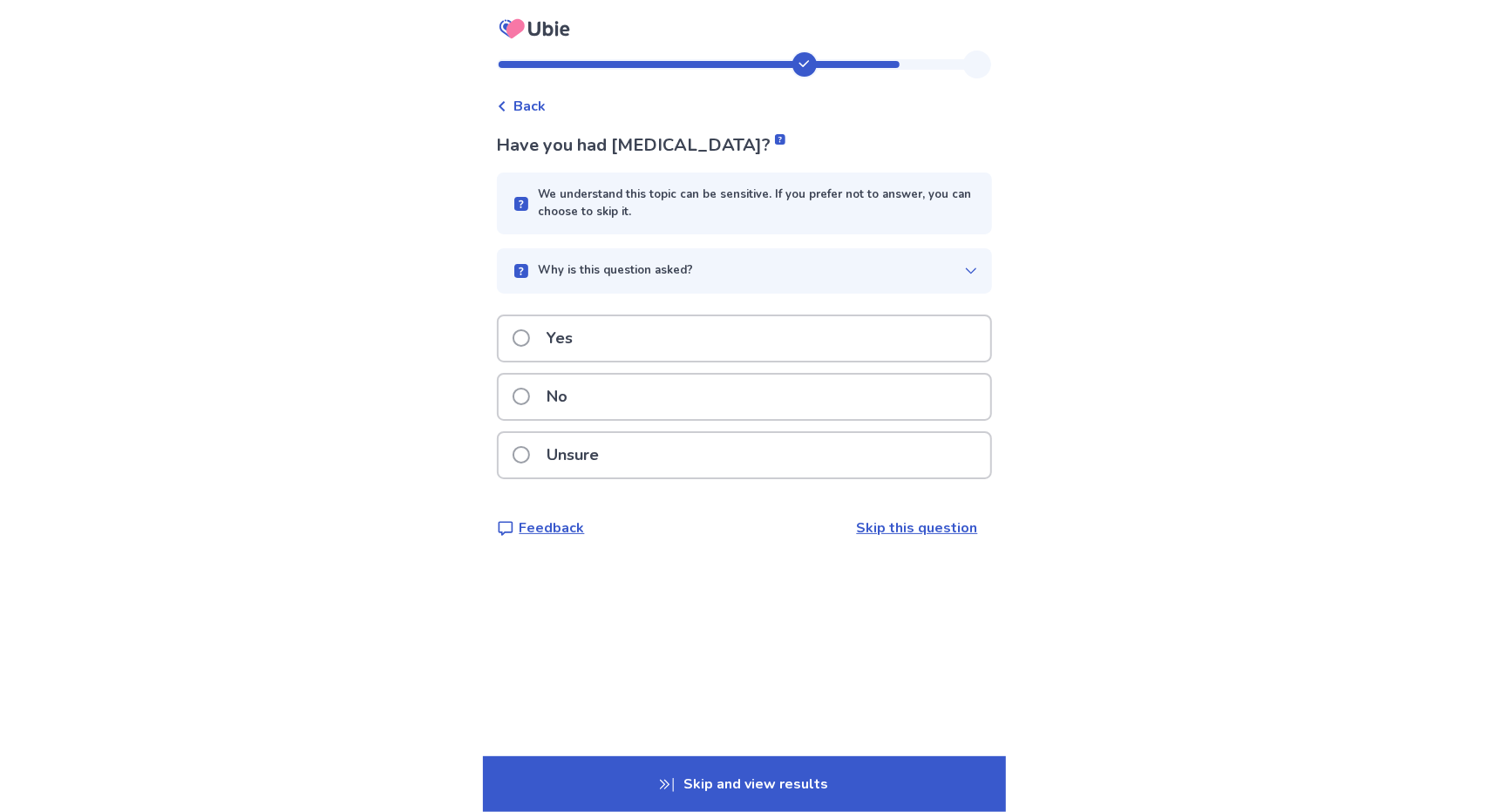
click at [689, 331] on div "Yes" at bounding box center [745, 338] width 492 height 44
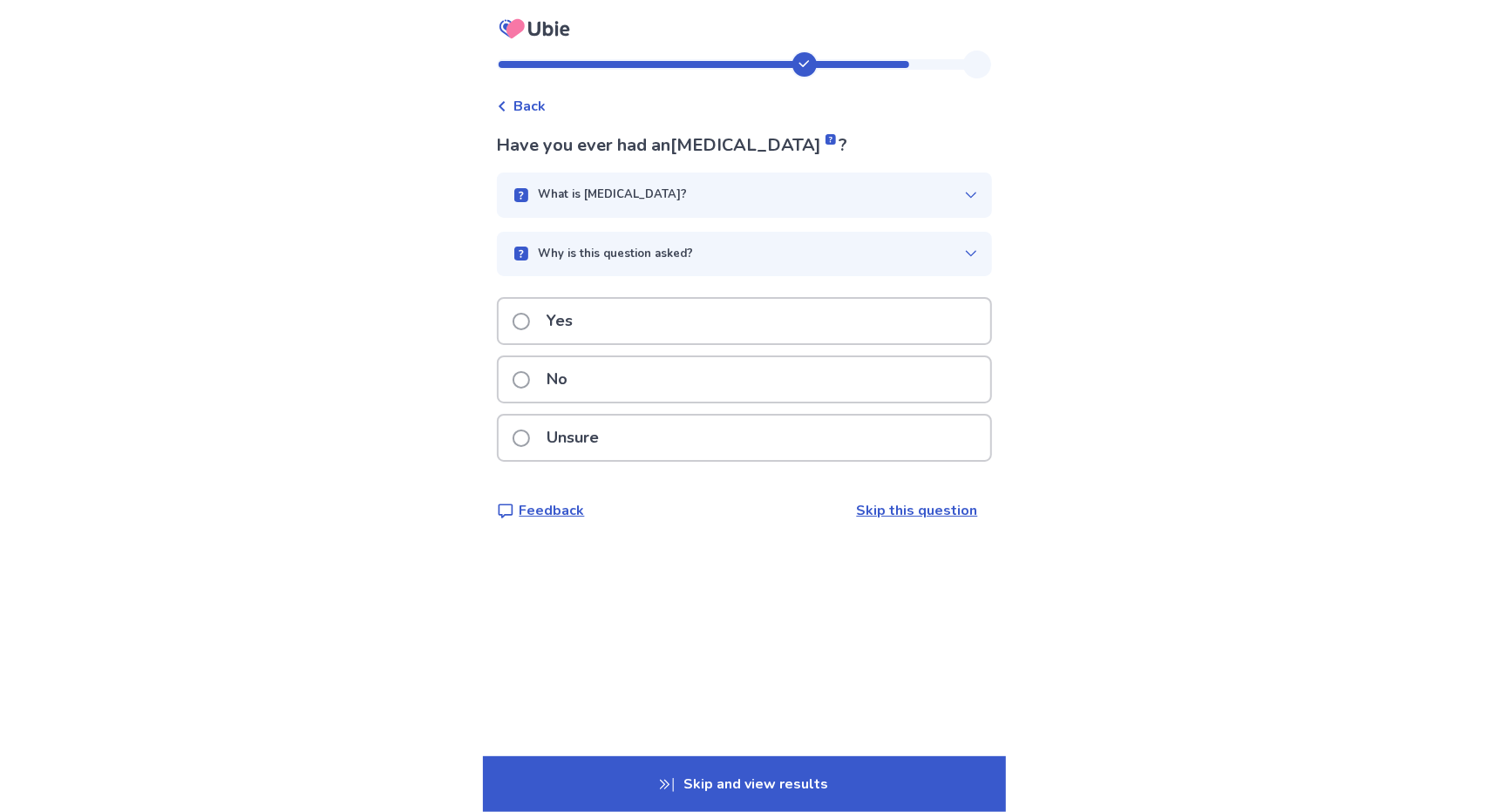
click at [729, 379] on div "No" at bounding box center [745, 380] width 492 height 44
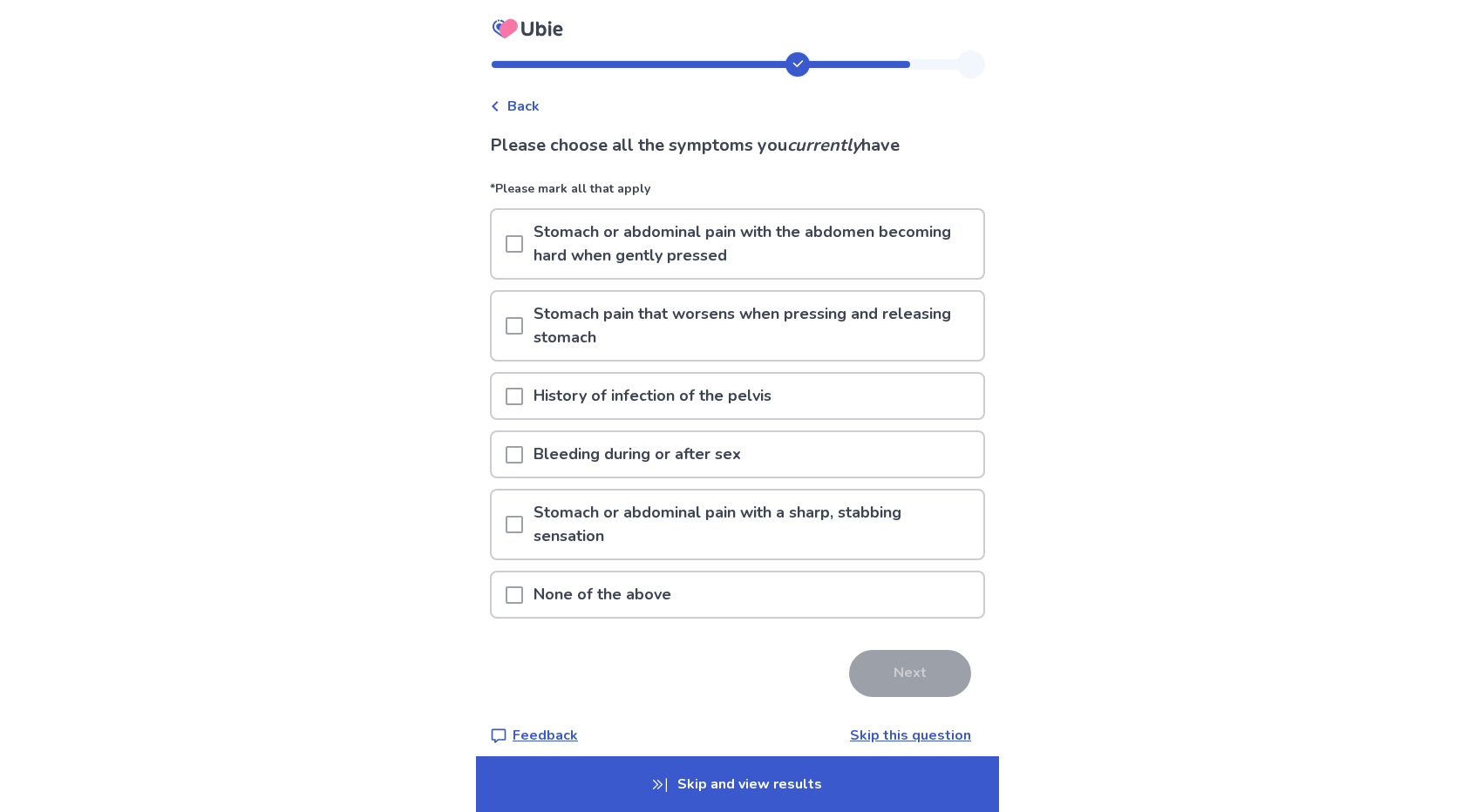
click at [730, 457] on p "Bleeding during or after sex" at bounding box center [637, 454] width 228 height 44
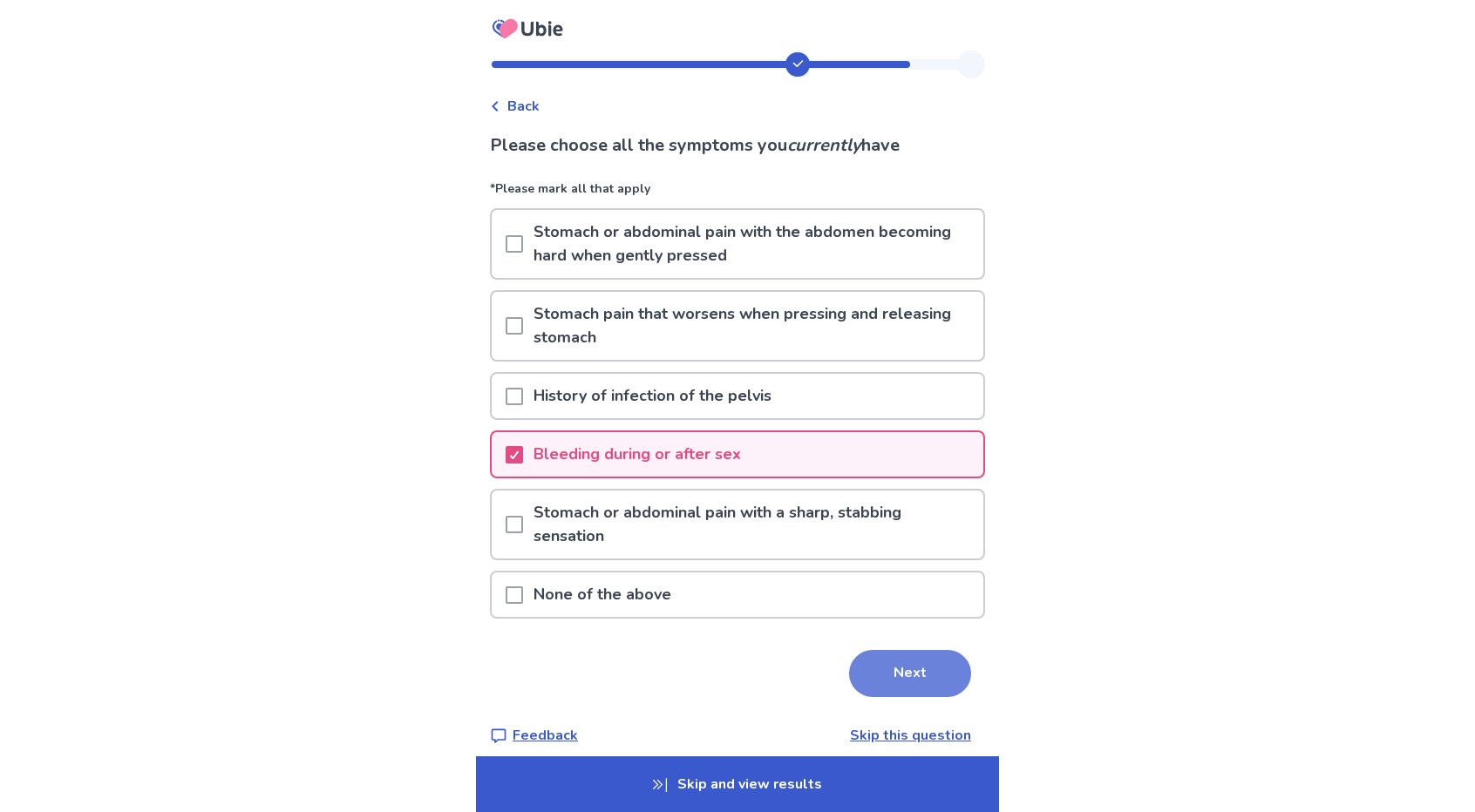
click at [900, 684] on button "Next" at bounding box center [910, 673] width 122 height 47
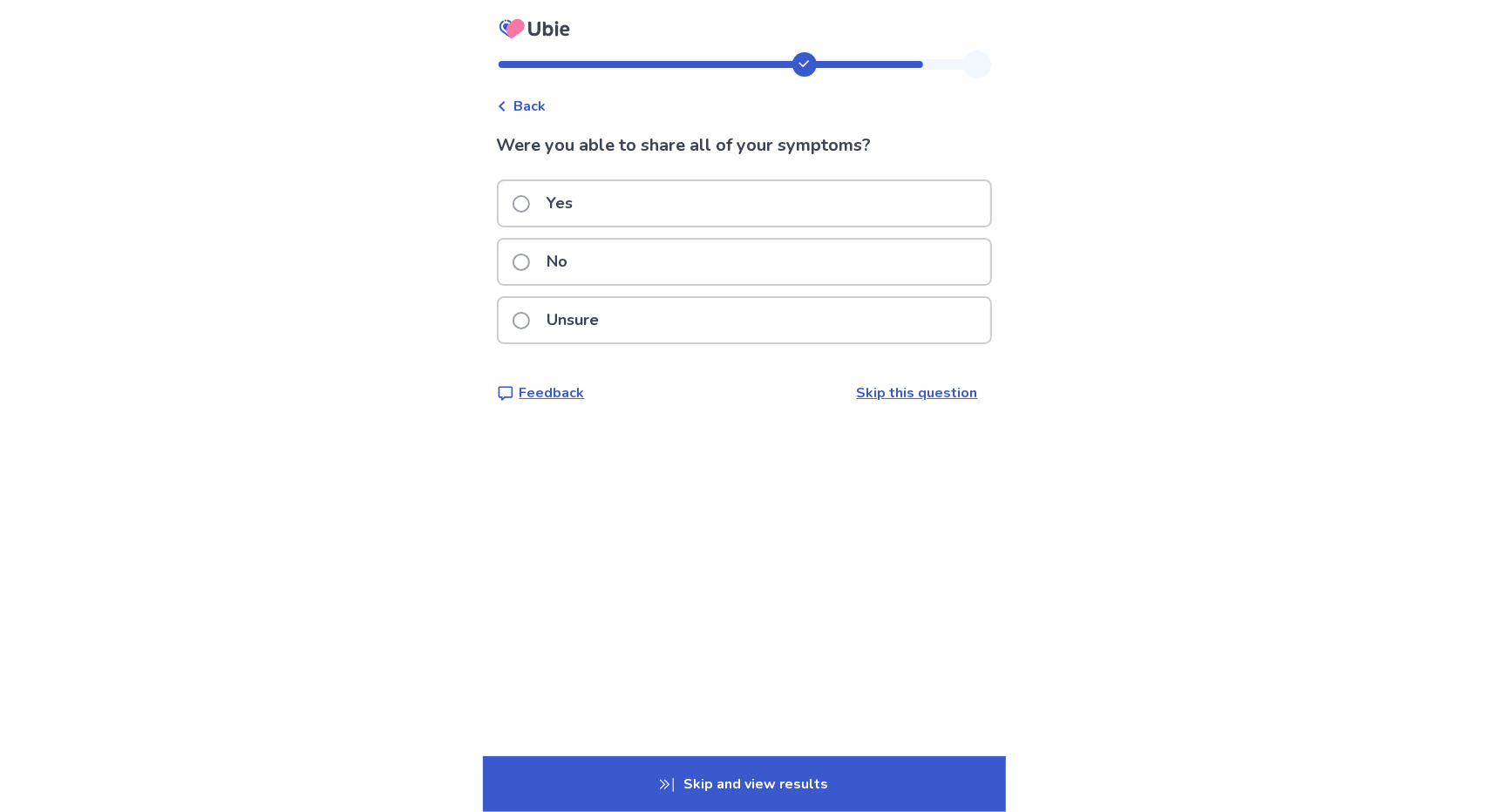
click at [761, 263] on div "No" at bounding box center [745, 261] width 492 height 44
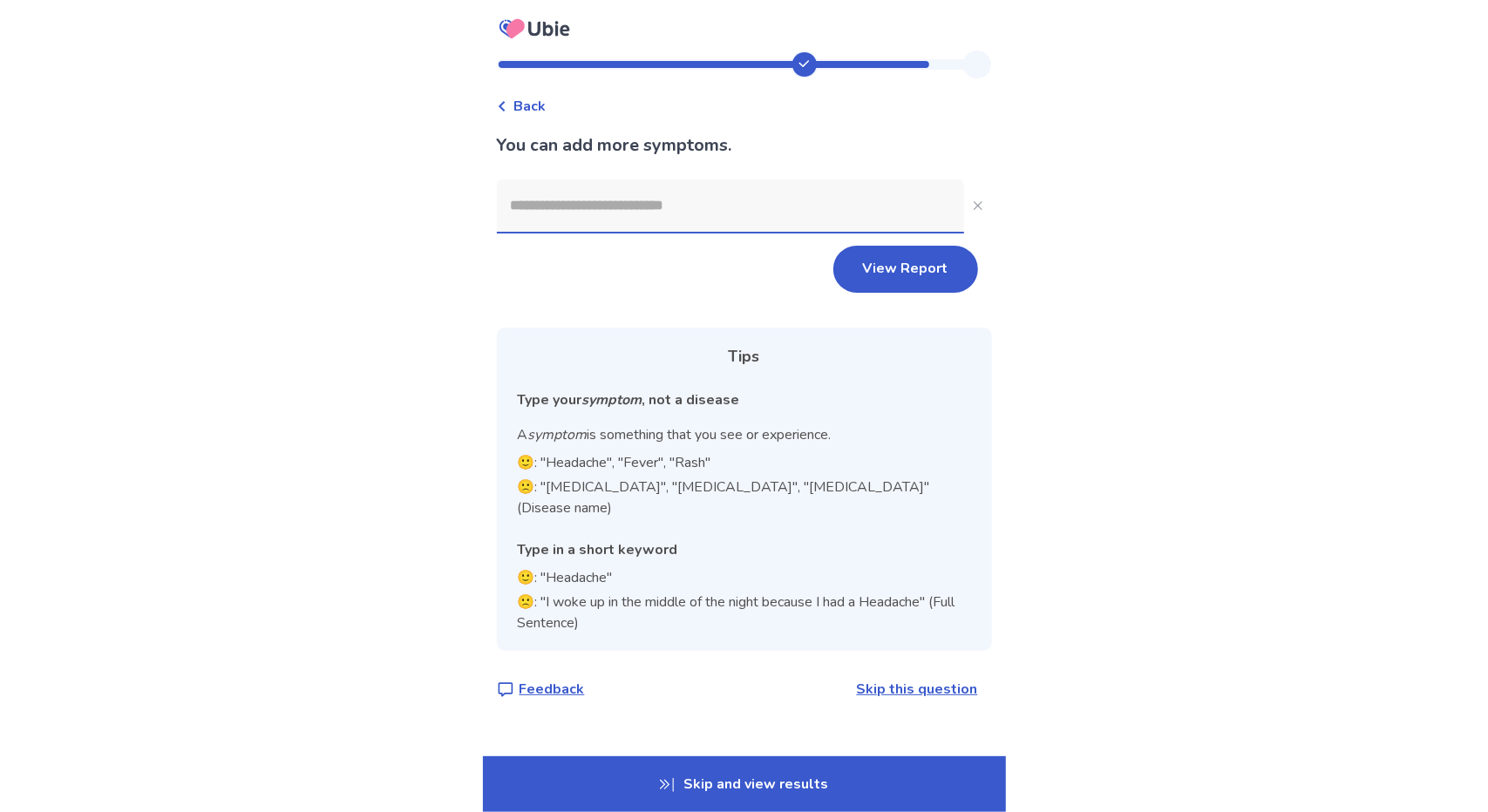
click at [716, 205] on input at bounding box center [731, 205] width 468 height 53
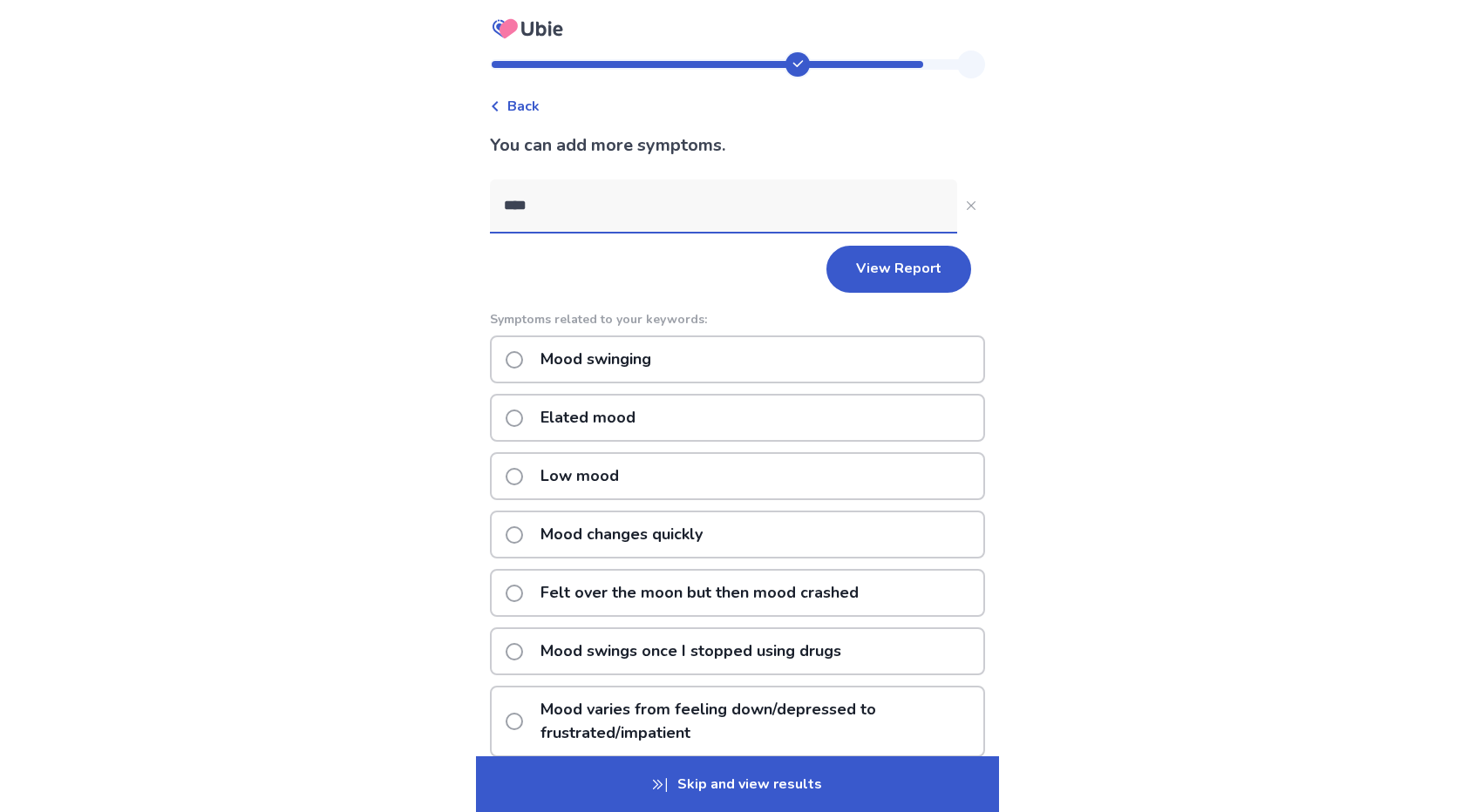
type input "****"
drag, startPoint x: 689, startPoint y: 356, endPoint x: 619, endPoint y: 352, distance: 70.1
click at [619, 352] on p "Mood swinging" at bounding box center [596, 359] width 131 height 44
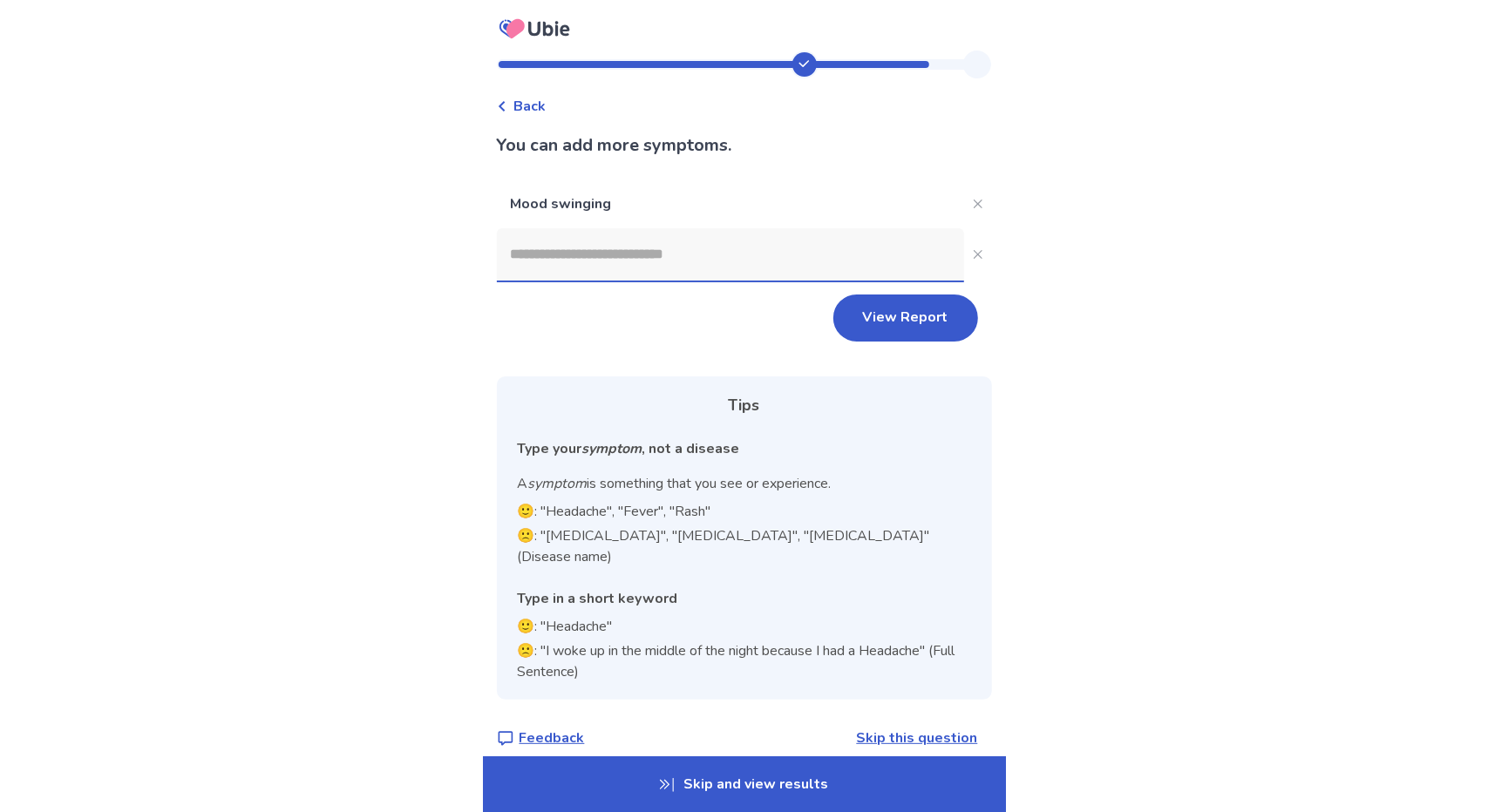
click at [671, 255] on input at bounding box center [731, 254] width 468 height 53
drag, startPoint x: 671, startPoint y: 255, endPoint x: 553, endPoint y: 244, distance: 118.5
click at [553, 244] on input at bounding box center [731, 254] width 468 height 53
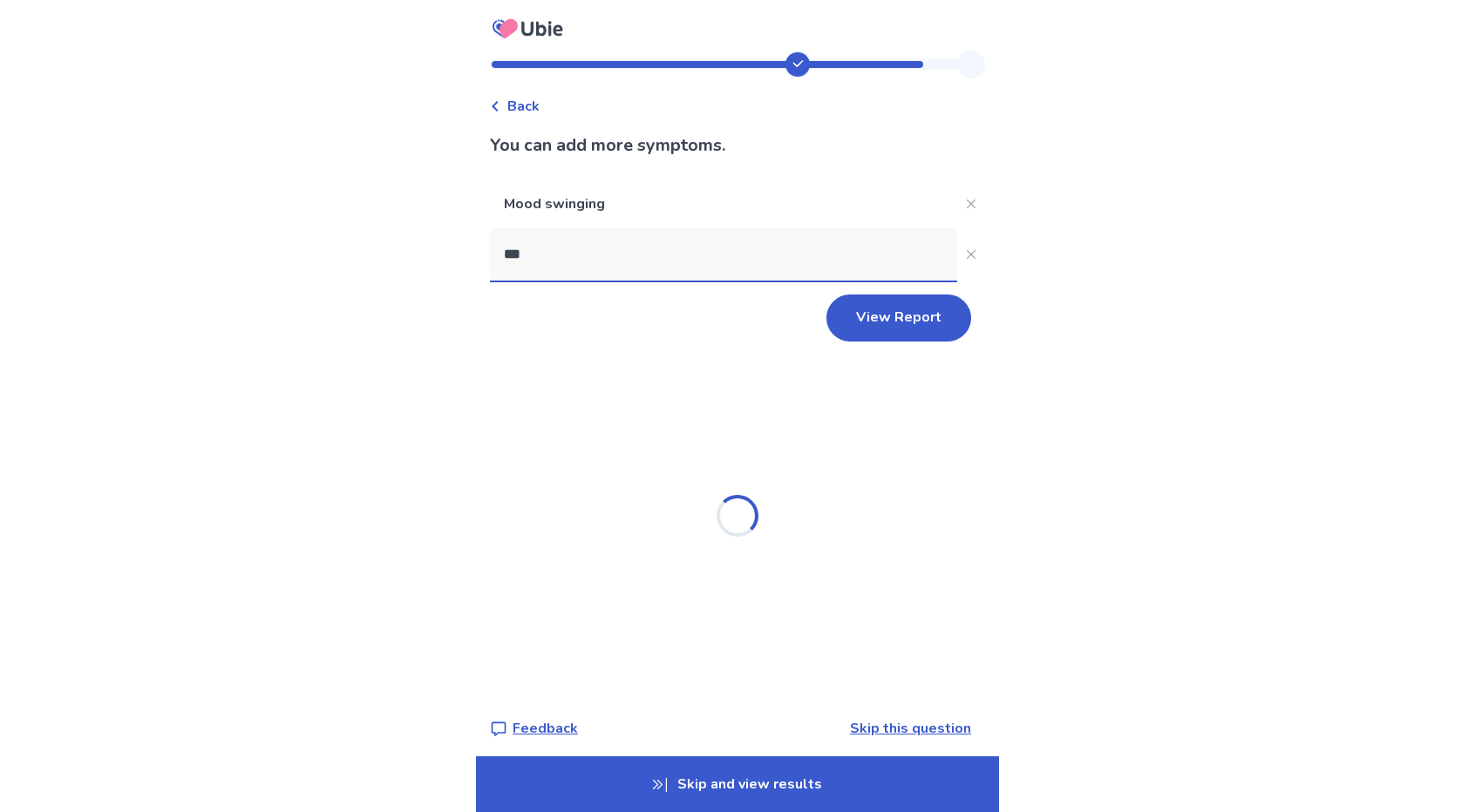
type input "****"
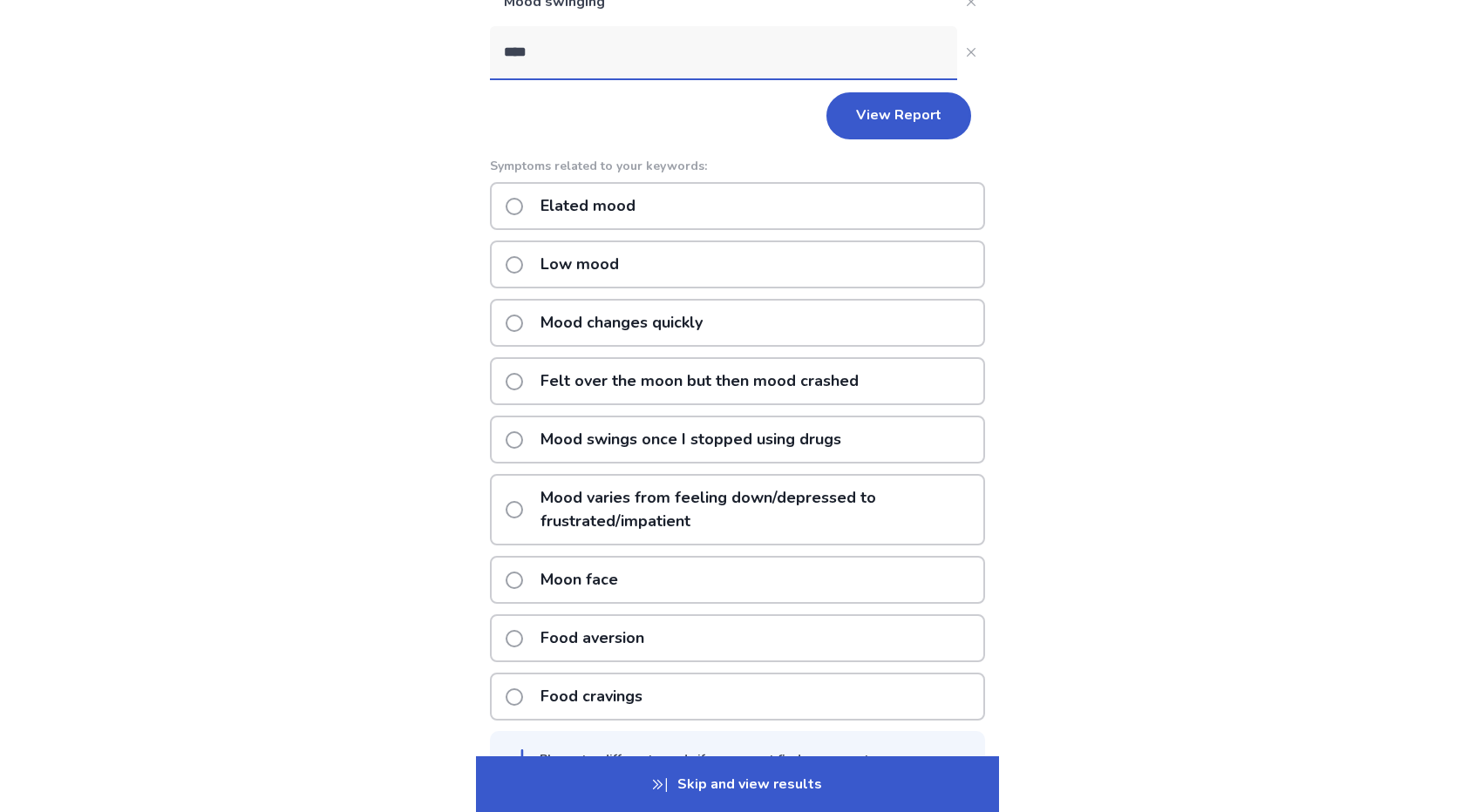
scroll to position [207, 0]
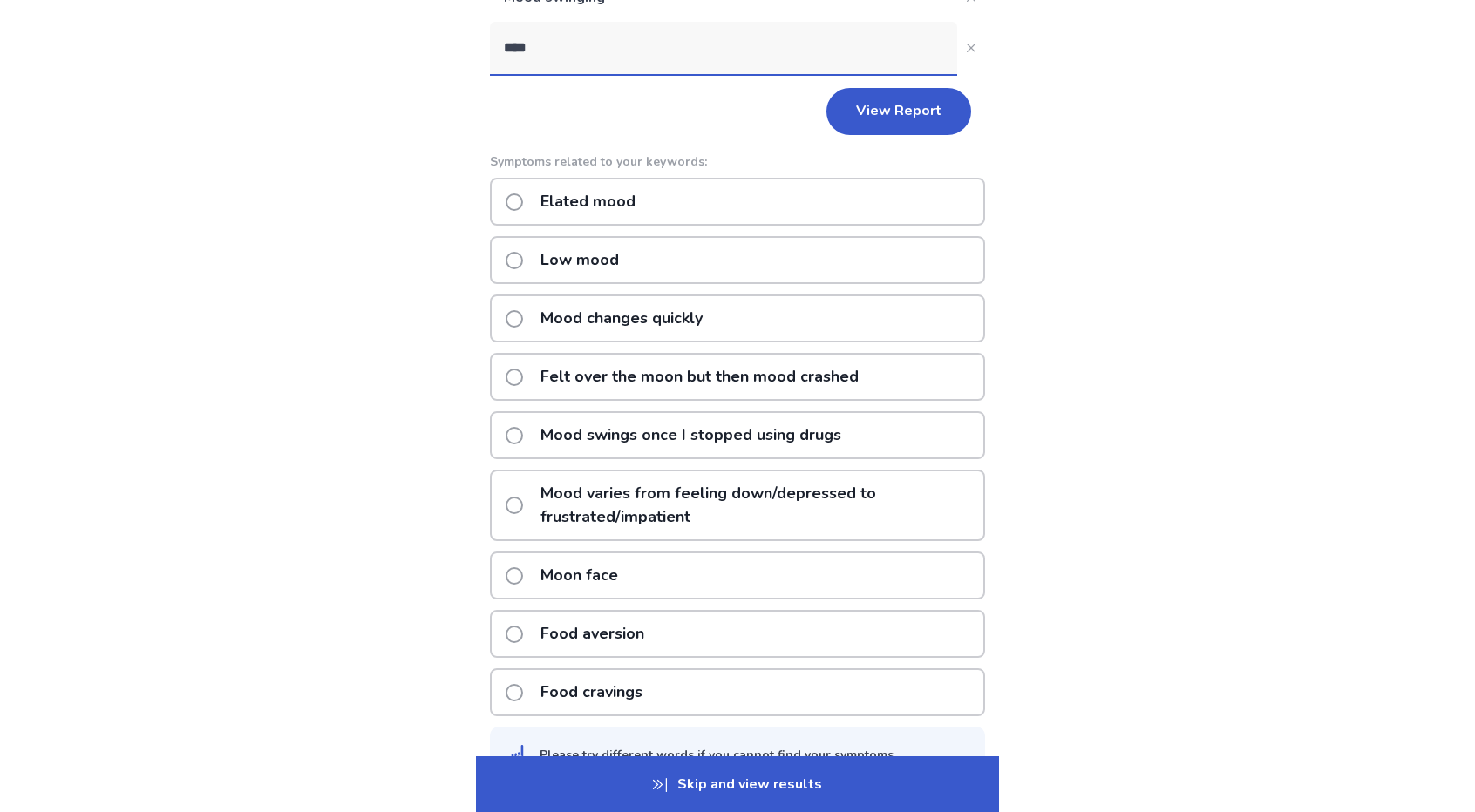
click at [903, 488] on p "Mood varies from feeling down/depressed to frustrated/impatient" at bounding box center [757, 505] width 454 height 68
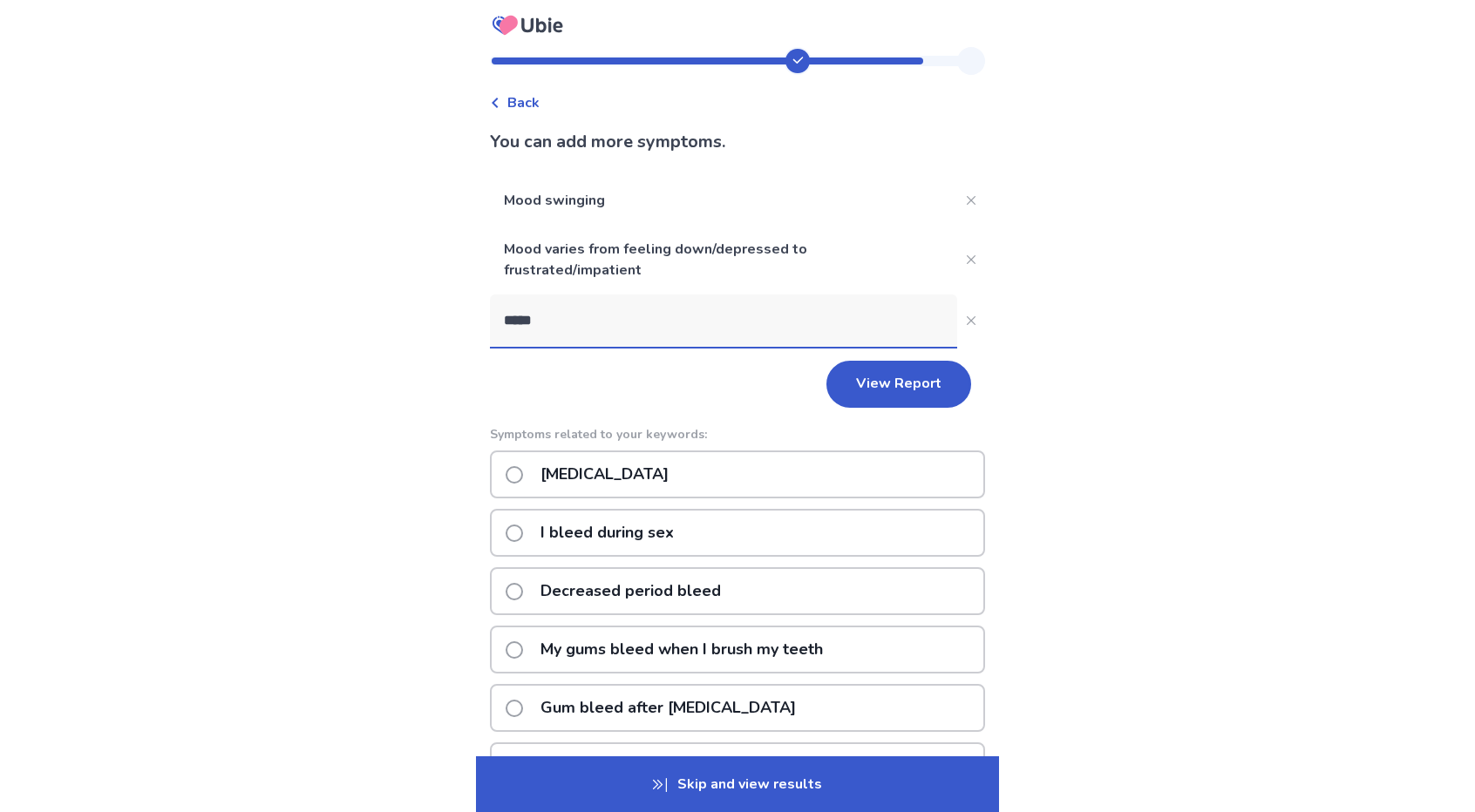
scroll to position [0, 0]
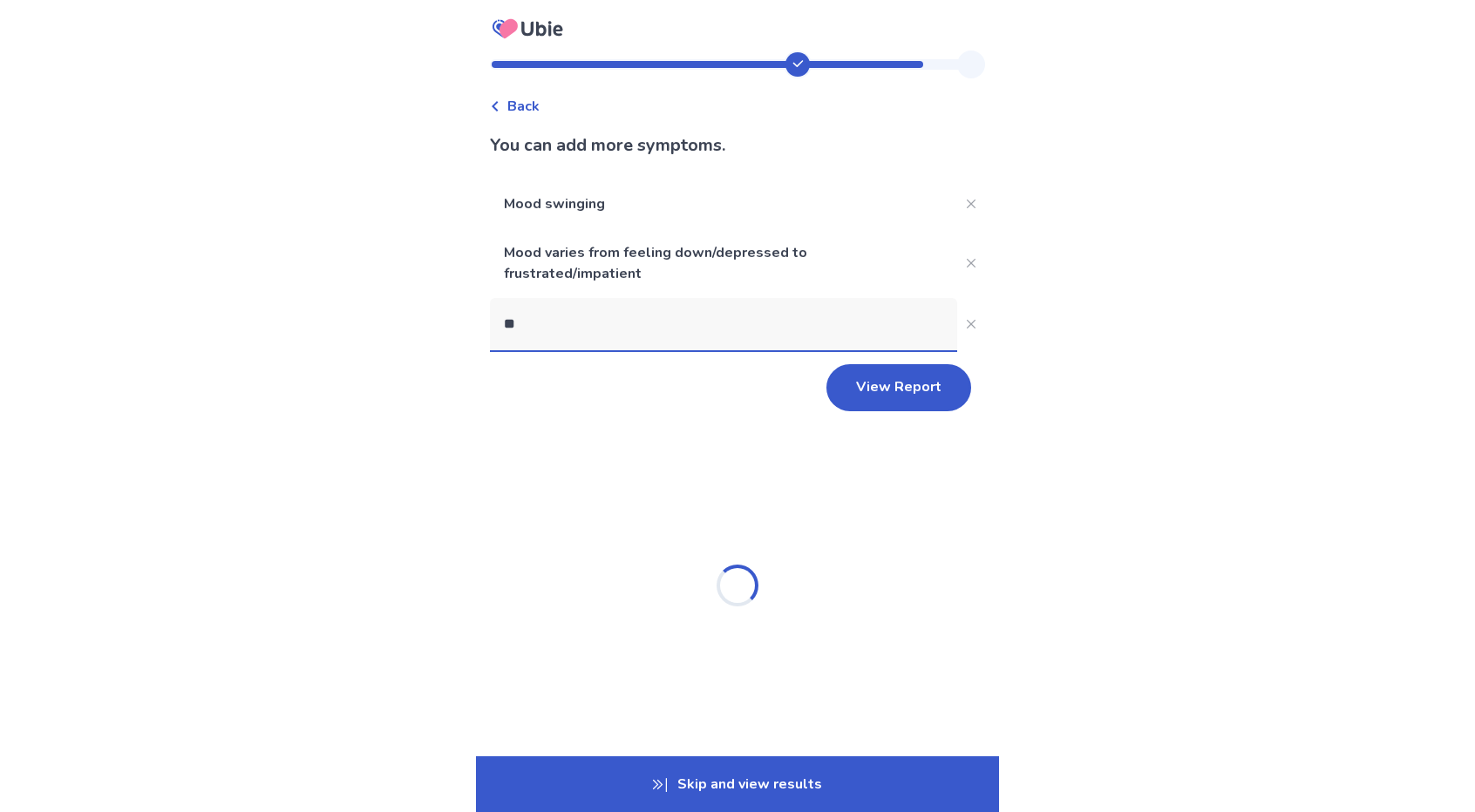
type input "*"
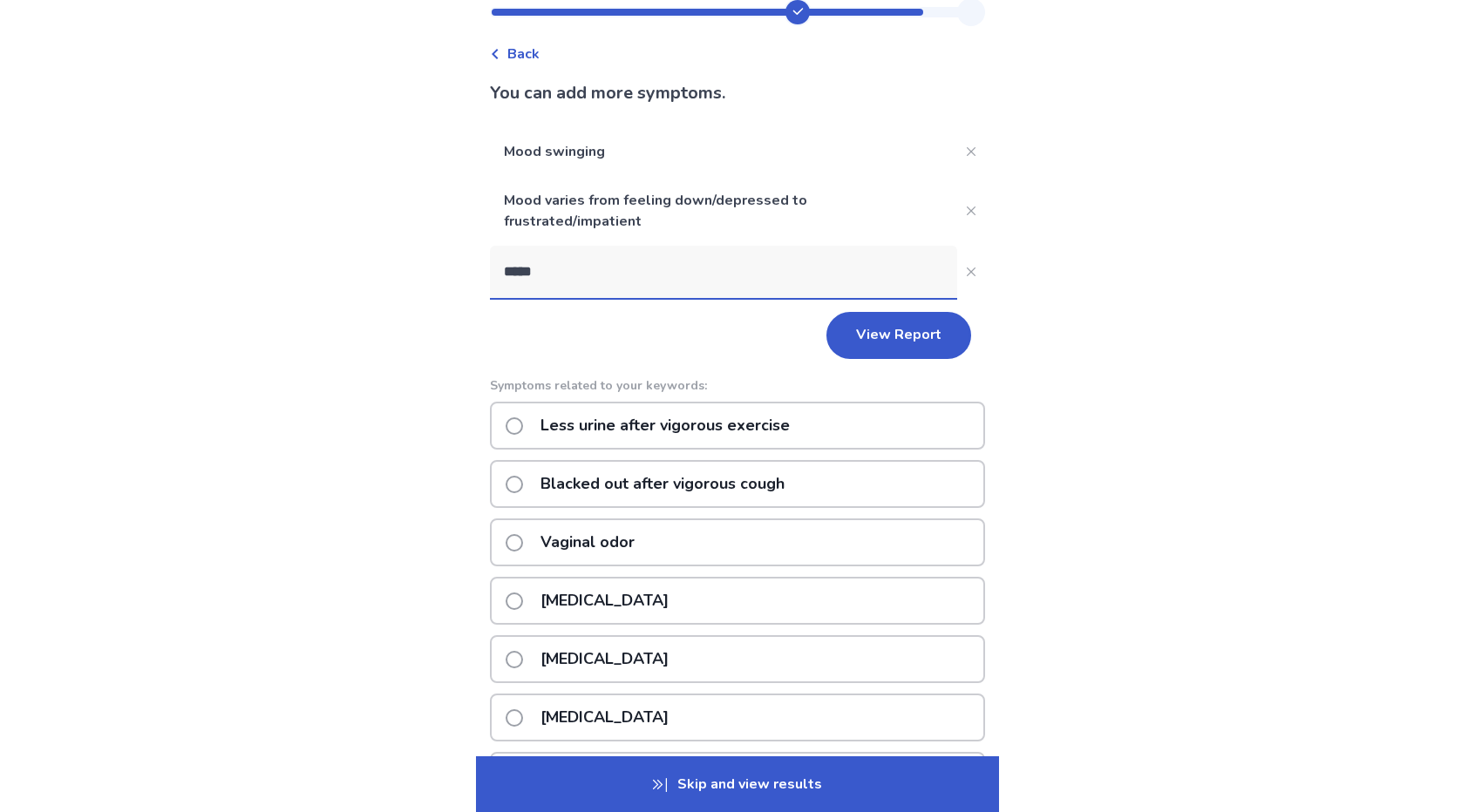
scroll to position [54, 0]
type input "*****"
click at [687, 609] on div "Vaginal bleeding" at bounding box center [738, 600] width 495 height 48
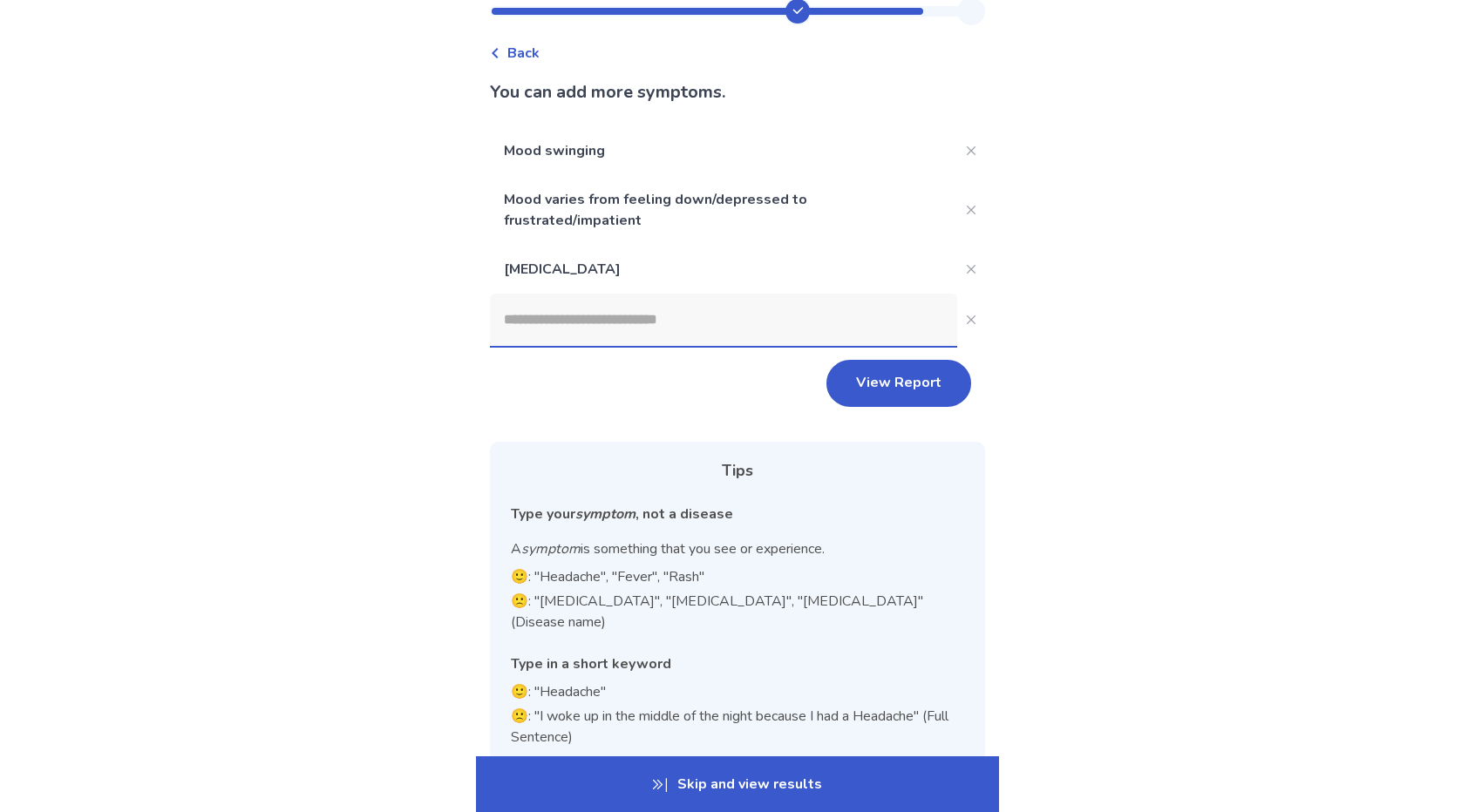
click at [696, 327] on input at bounding box center [724, 320] width 468 height 53
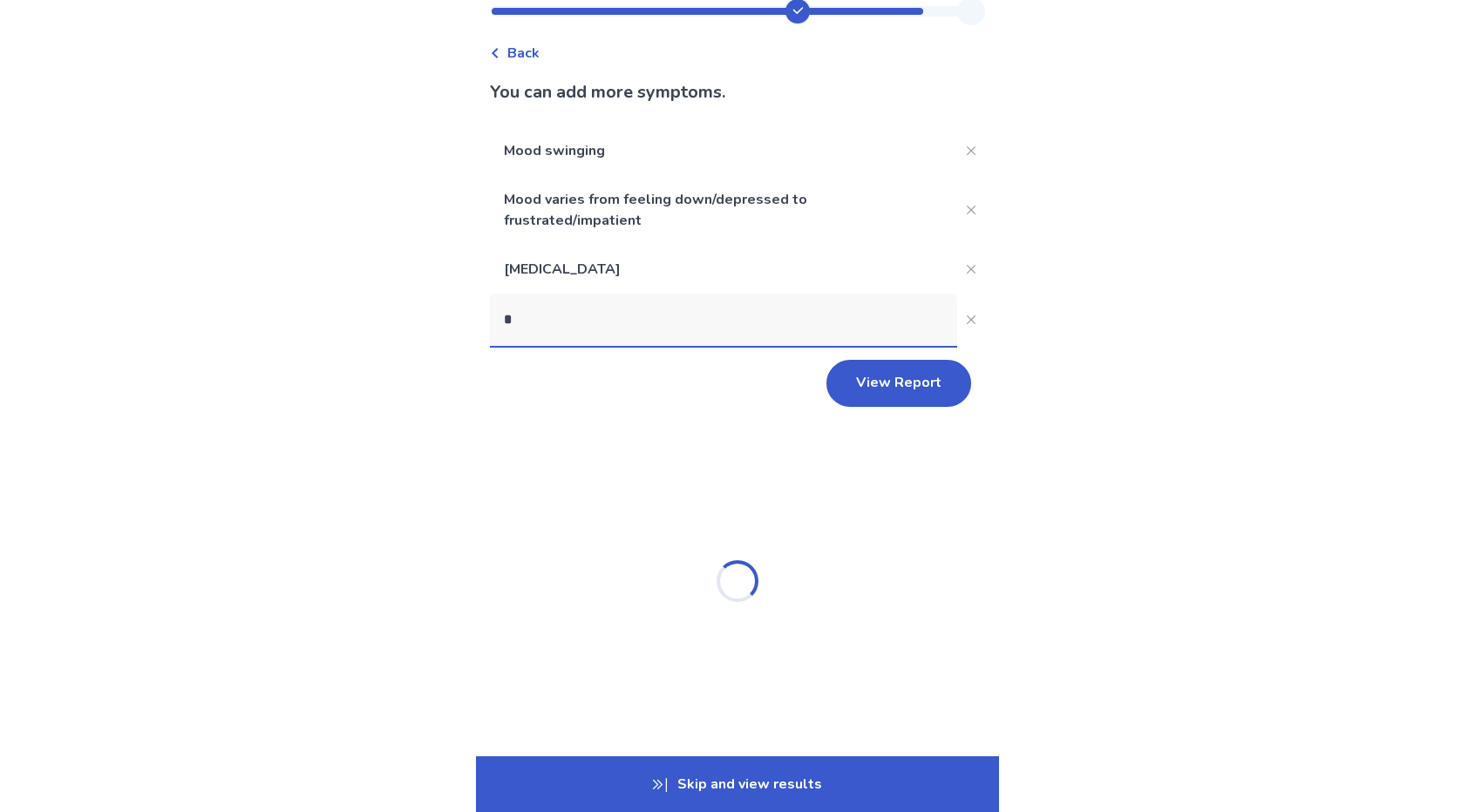
scroll to position [0, 0]
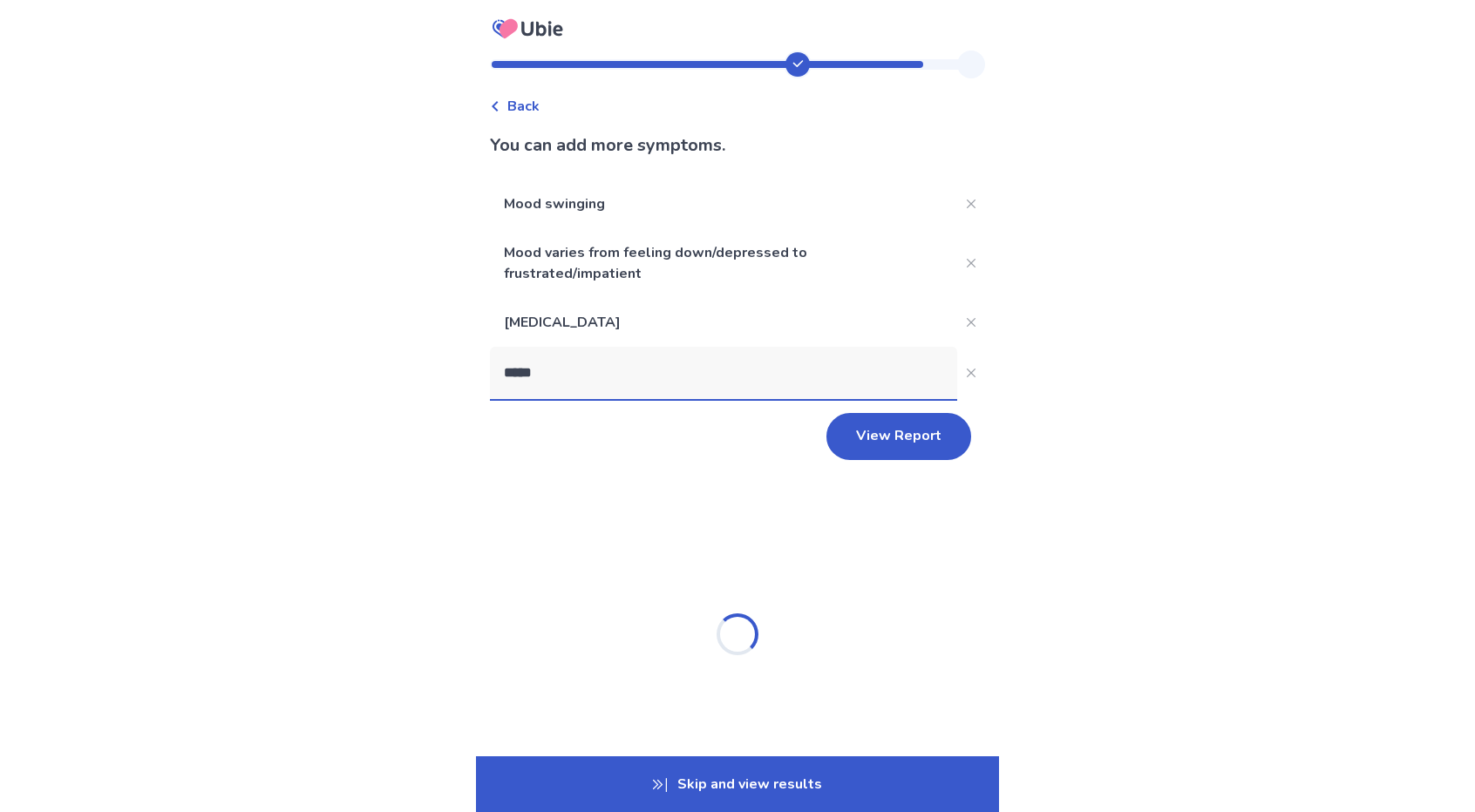
type input "******"
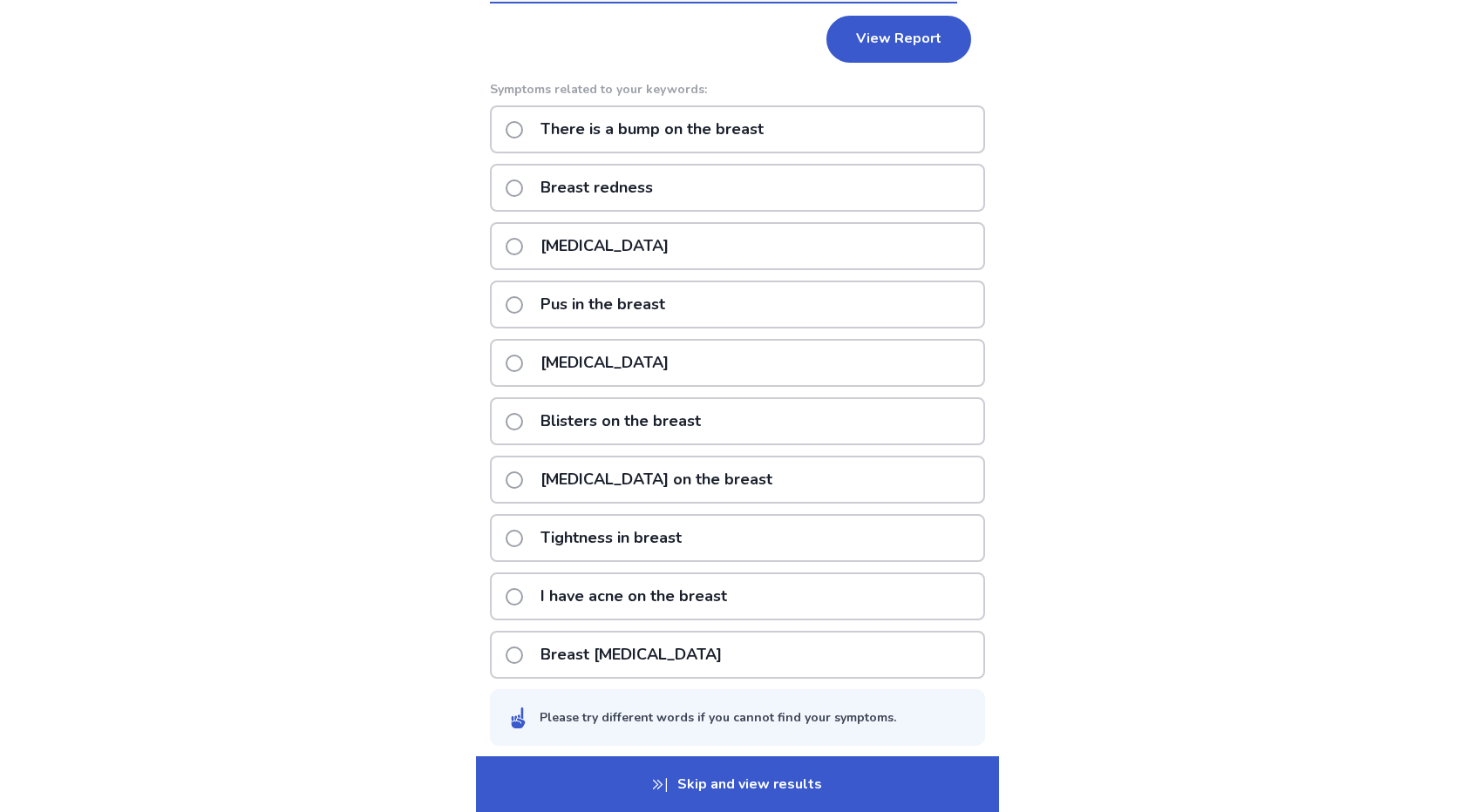
scroll to position [398, 0]
click at [685, 599] on p "I have acne on the breast" at bounding box center [634, 596] width 207 height 44
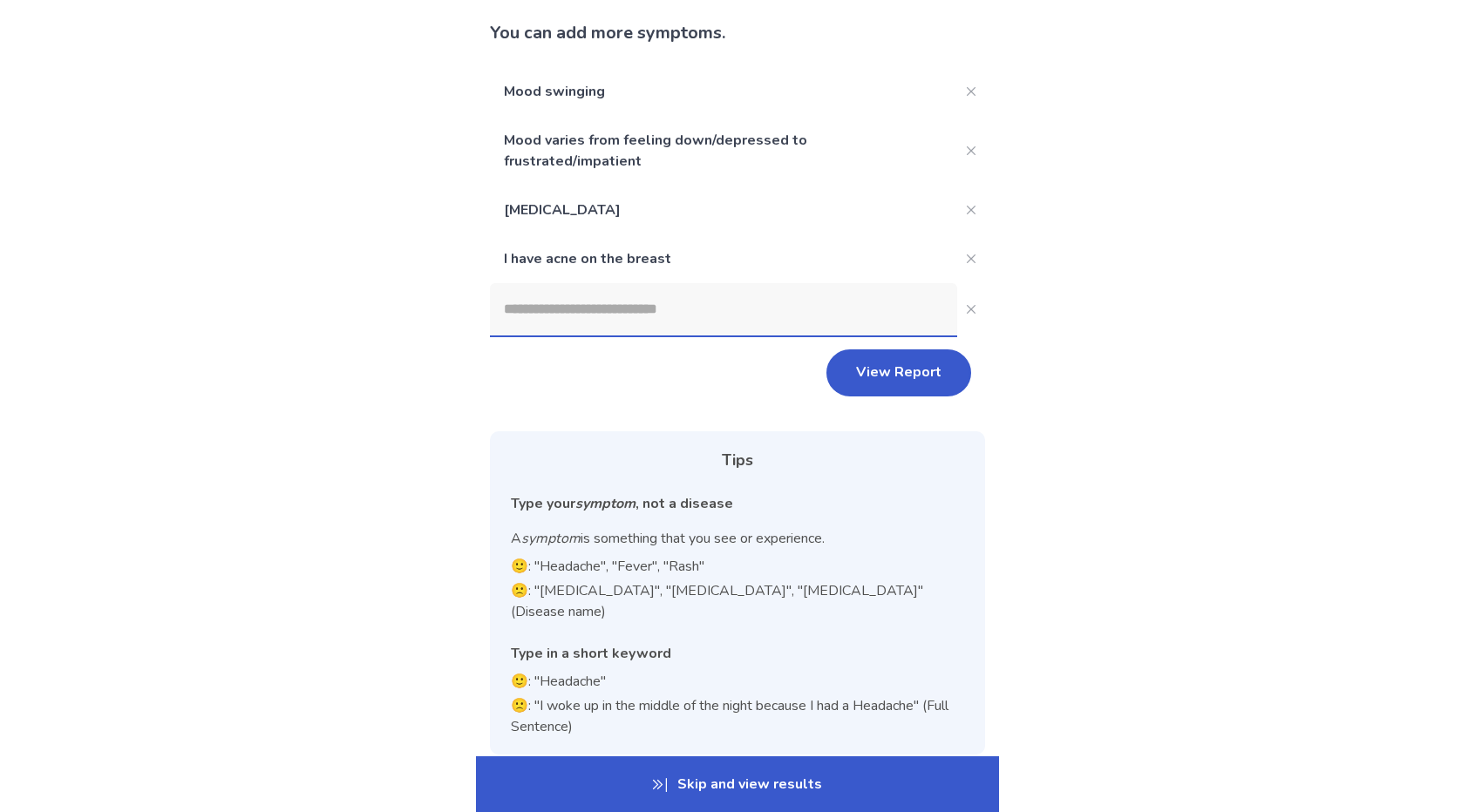
scroll to position [110, 0]
paste input "**********"
type input "**********"
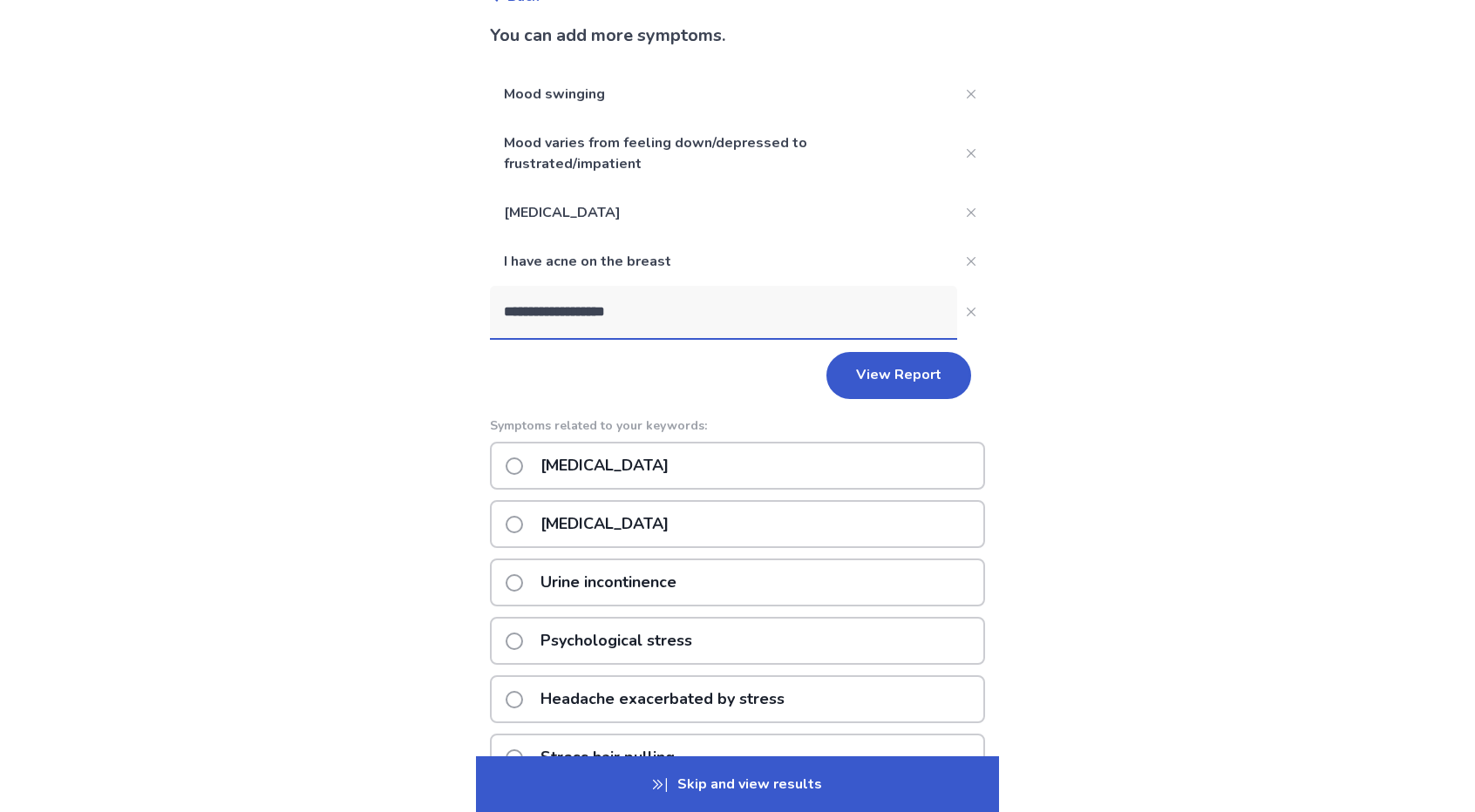
click at [547, 467] on p "Stress incontinence" at bounding box center [604, 466] width 149 height 44
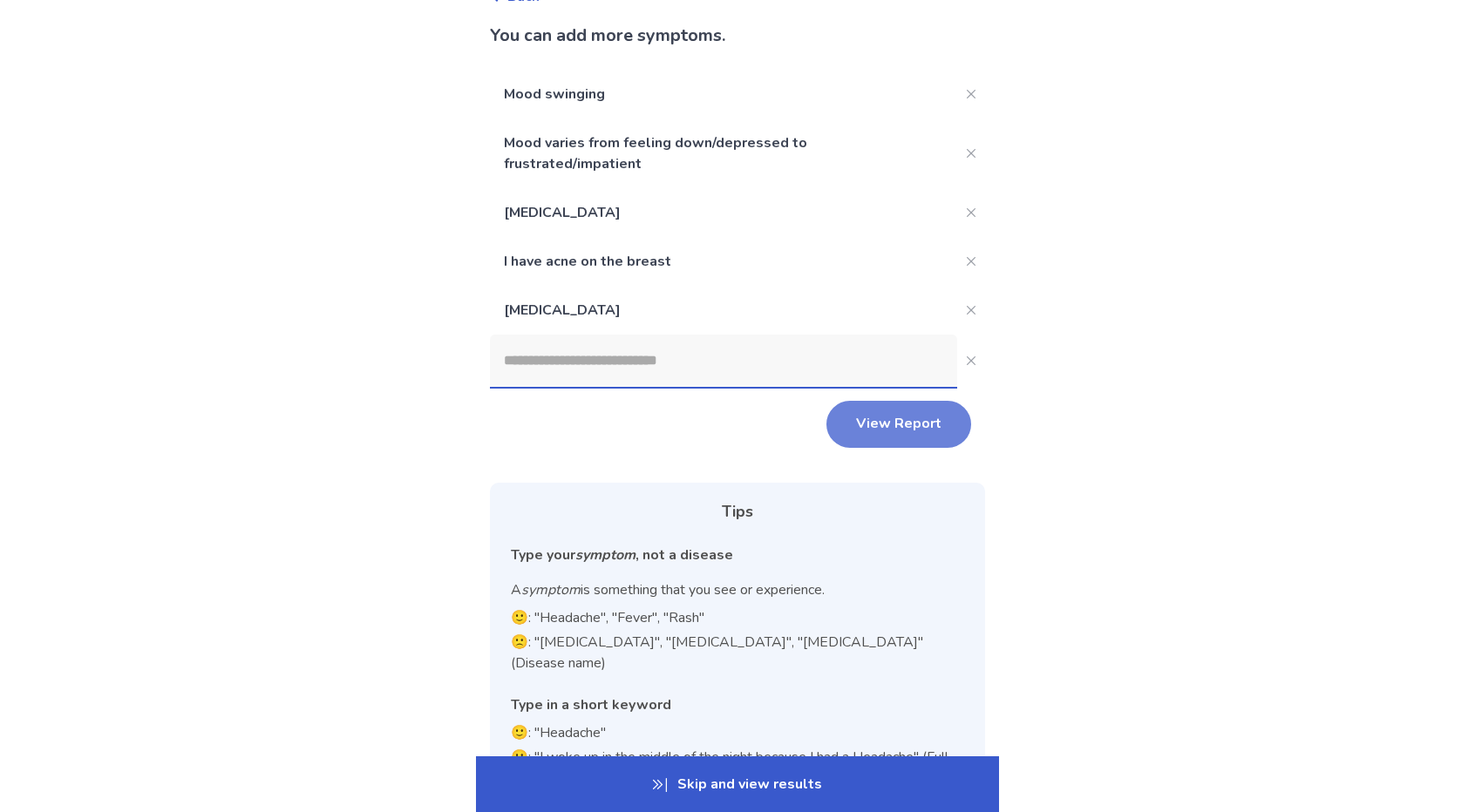
click at [889, 422] on button "View Report" at bounding box center [898, 424] width 145 height 47
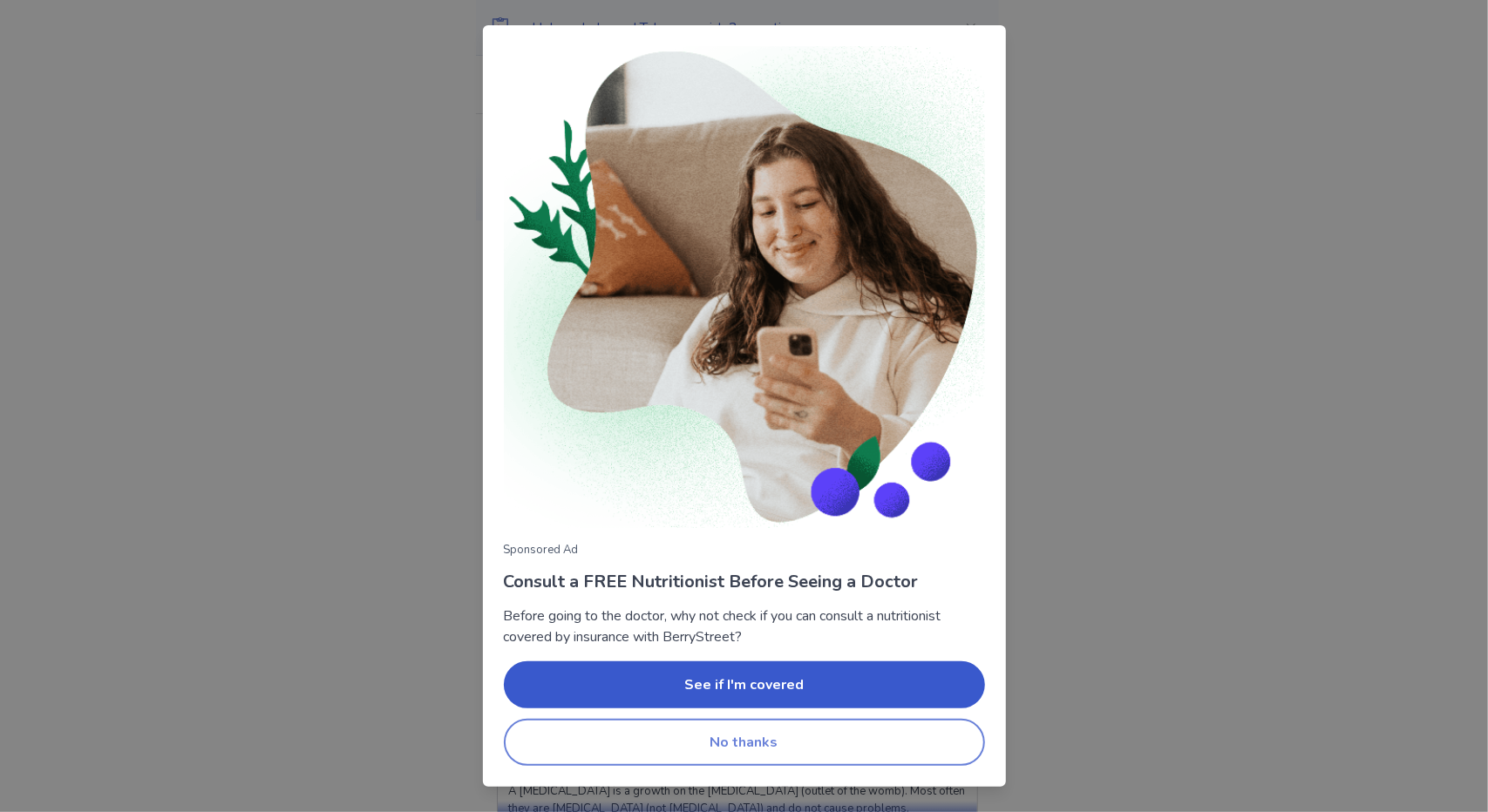
click at [829, 735] on button "No thanks" at bounding box center [744, 742] width 482 height 47
